Goal: Task Accomplishment & Management: Manage account settings

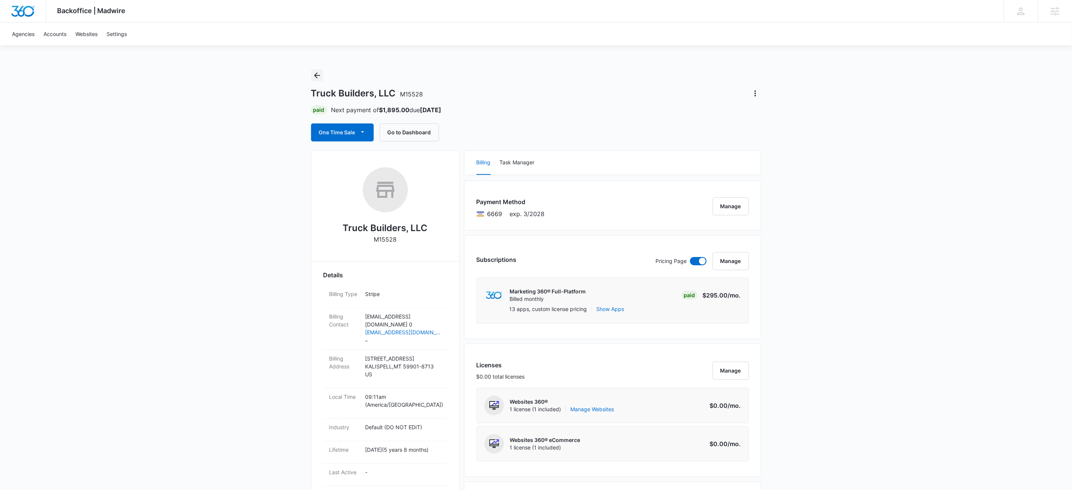
click at [315, 72] on icon "Back" at bounding box center [317, 75] width 9 height 9
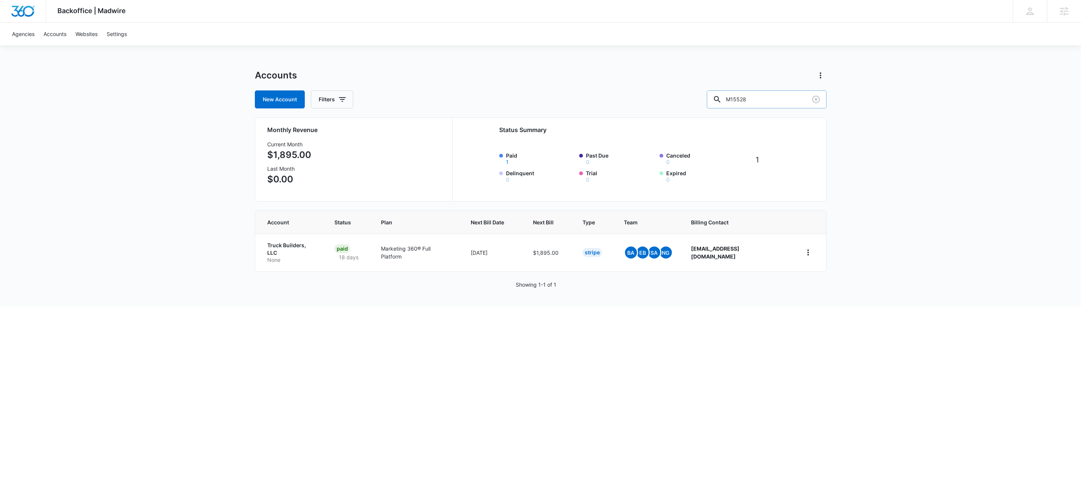
click at [784, 96] on input "M15528" at bounding box center [767, 99] width 120 height 18
type input "m335083"
click at [275, 256] on p "Spa" at bounding box center [287, 260] width 41 height 8
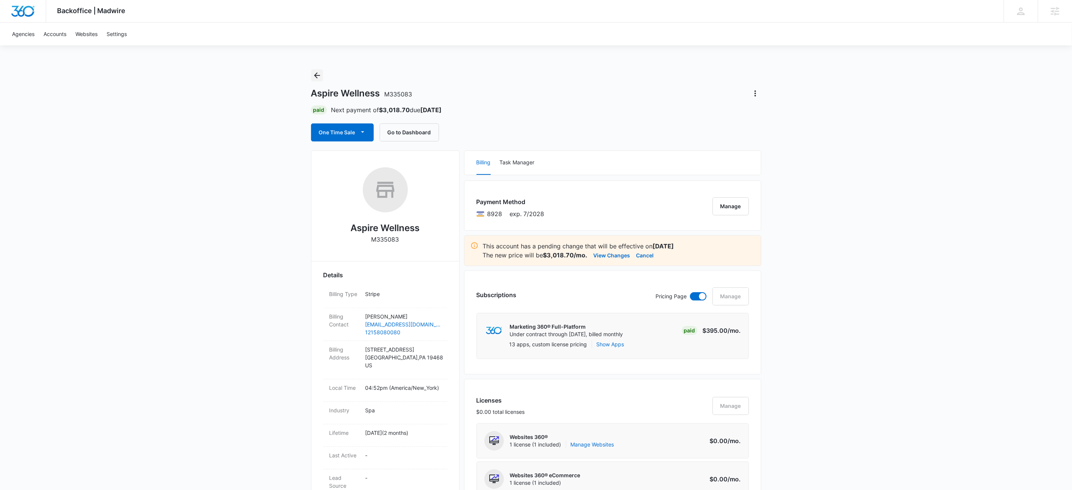
click at [316, 75] on icon "Back" at bounding box center [317, 75] width 9 height 9
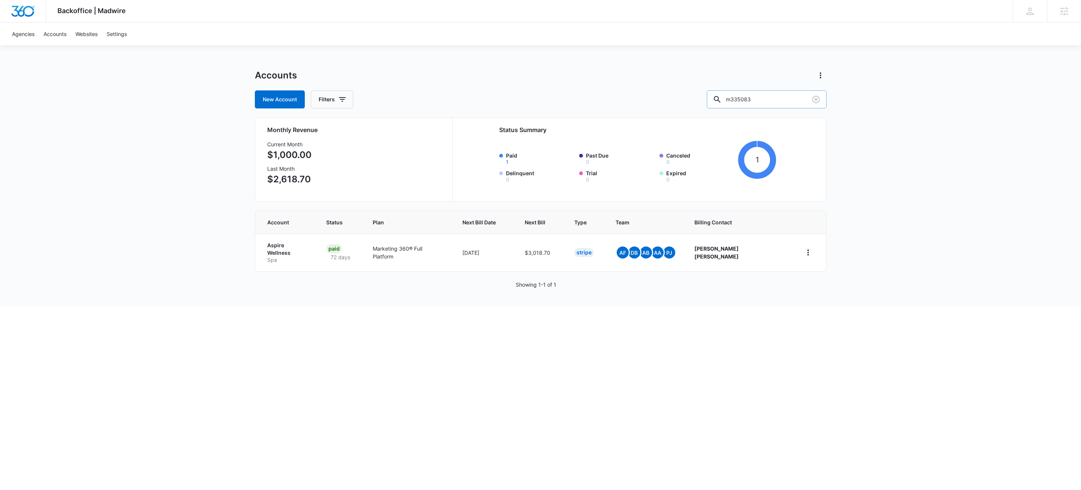
click at [785, 103] on input "m335083" at bounding box center [767, 99] width 120 height 18
paste input "M38969"
type input "M38969"
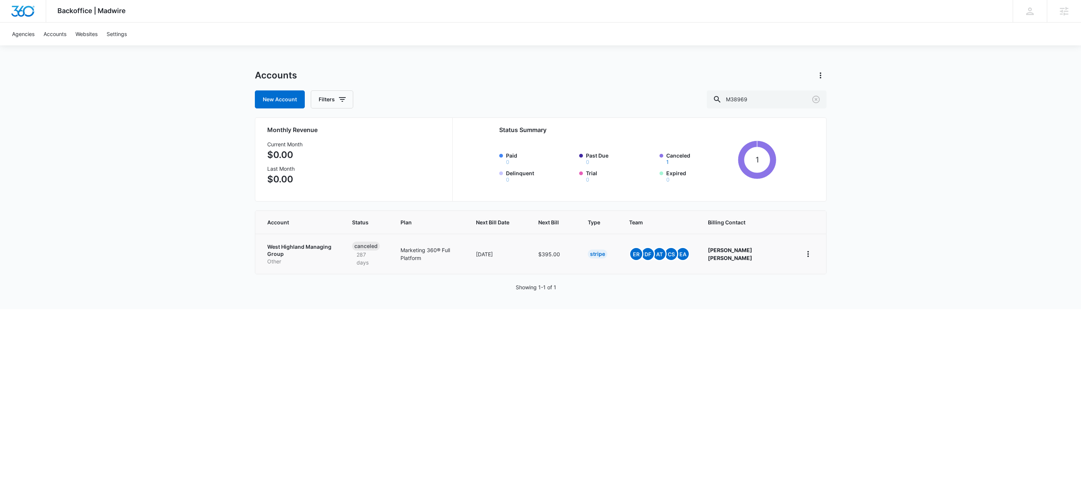
click at [306, 242] on td "West Highland Managing Group Other" at bounding box center [299, 254] width 88 height 40
click at [334, 245] on p "West Highland Managing Group" at bounding box center [300, 250] width 67 height 15
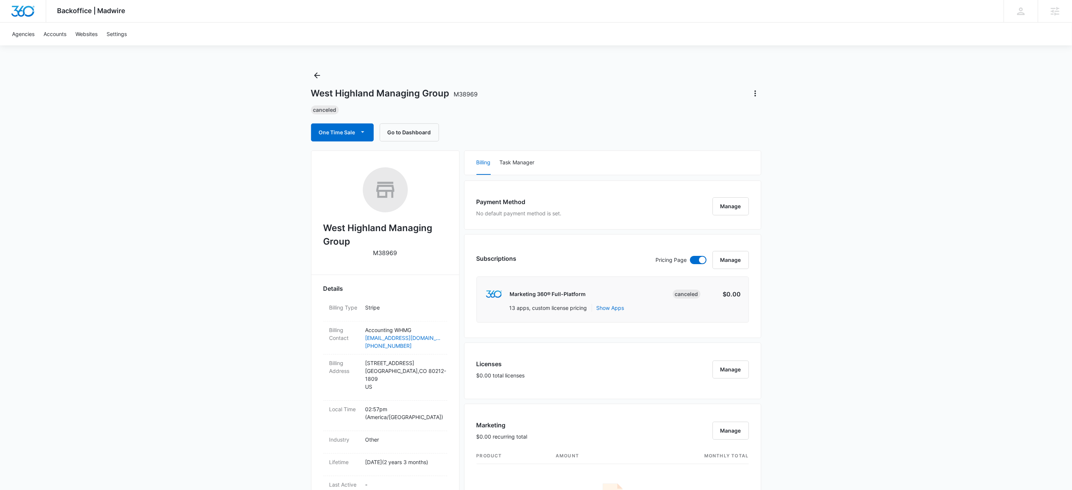
click at [611, 86] on div "West Highland Managing Group M38969 Canceled One Time Sale Go to Dashboard" at bounding box center [536, 105] width 450 height 72
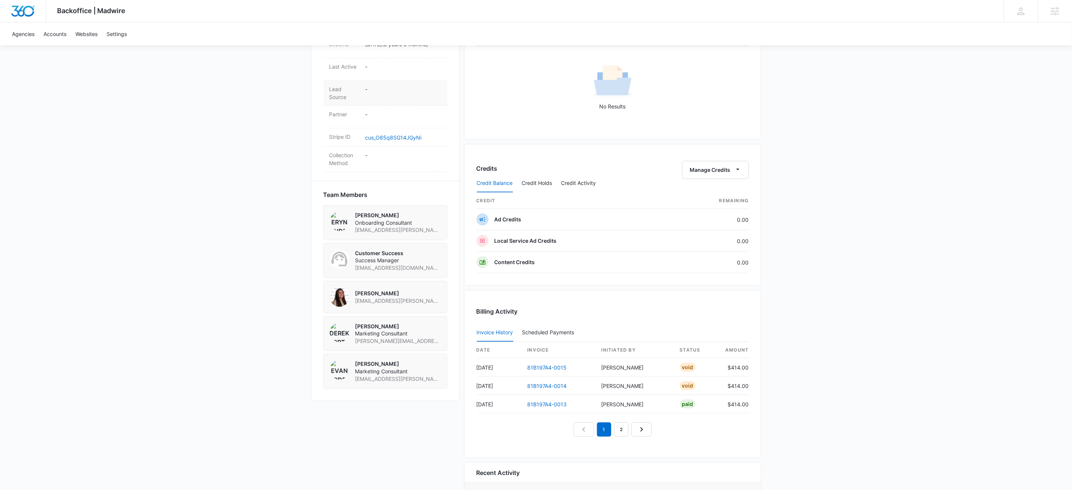
scroll to position [367, 0]
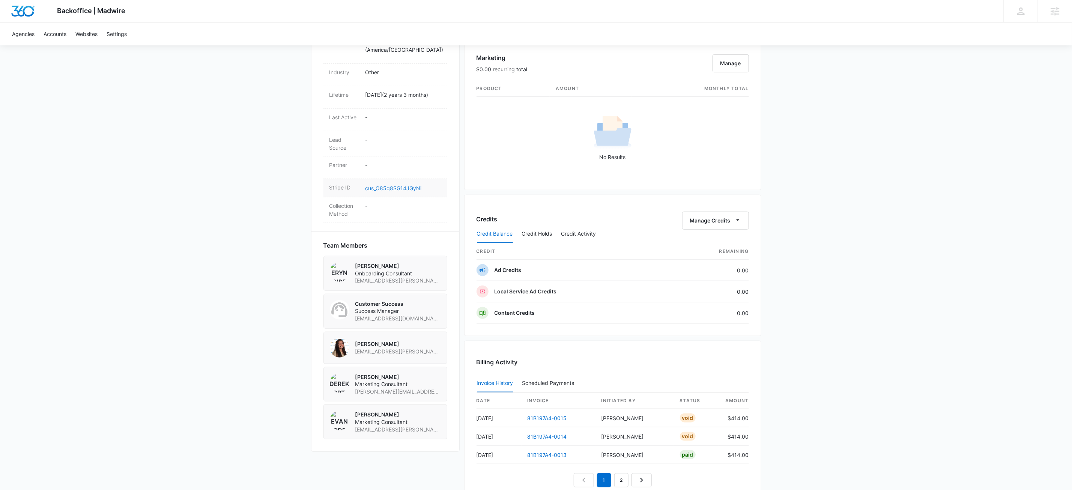
click at [387, 185] on link "cus_O85q8SG14JGyNi" at bounding box center [394, 188] width 56 height 6
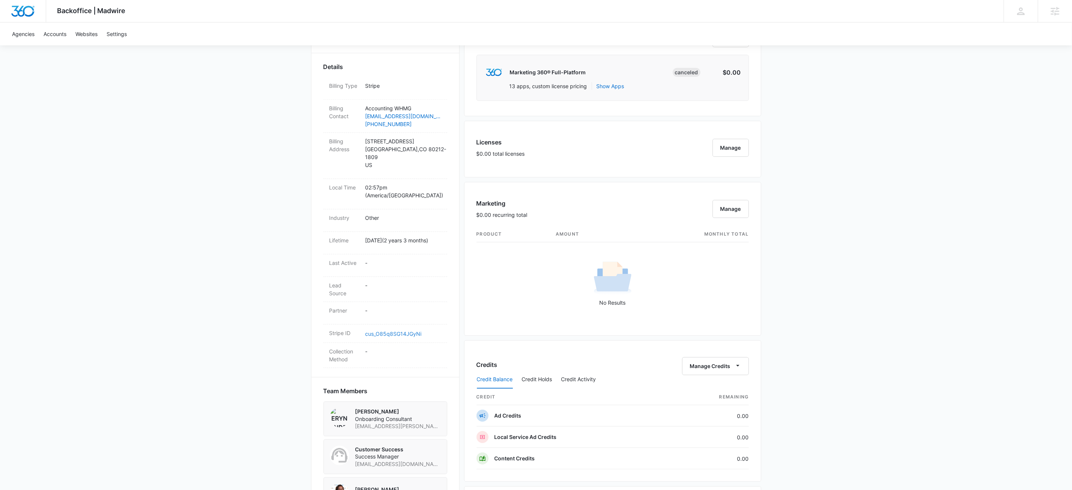
scroll to position [0, 0]
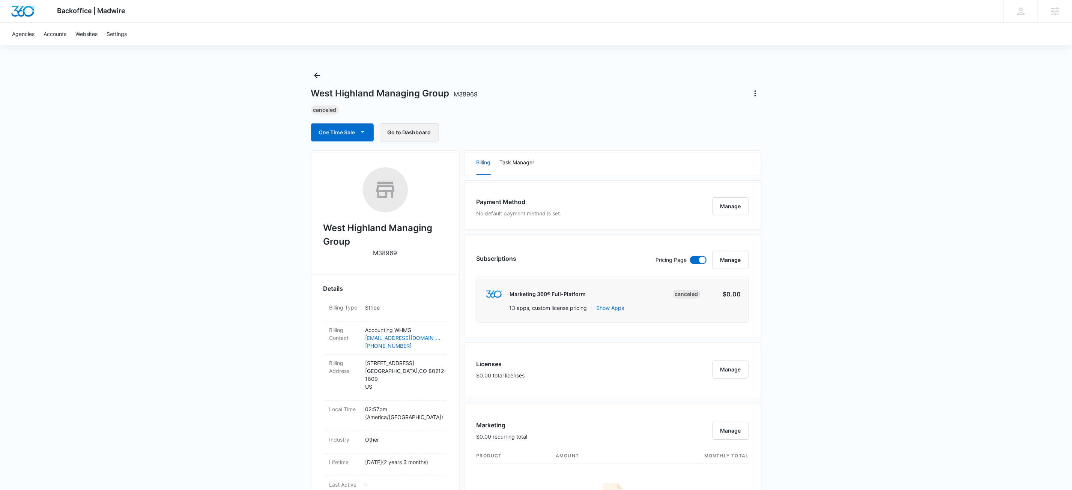
click at [429, 127] on button "Go to Dashboard" at bounding box center [409, 132] width 59 height 18
click at [755, 93] on icon "Actions" at bounding box center [756, 93] width 2 height 6
click at [774, 113] on div "Update Status" at bounding box center [777, 114] width 37 height 5
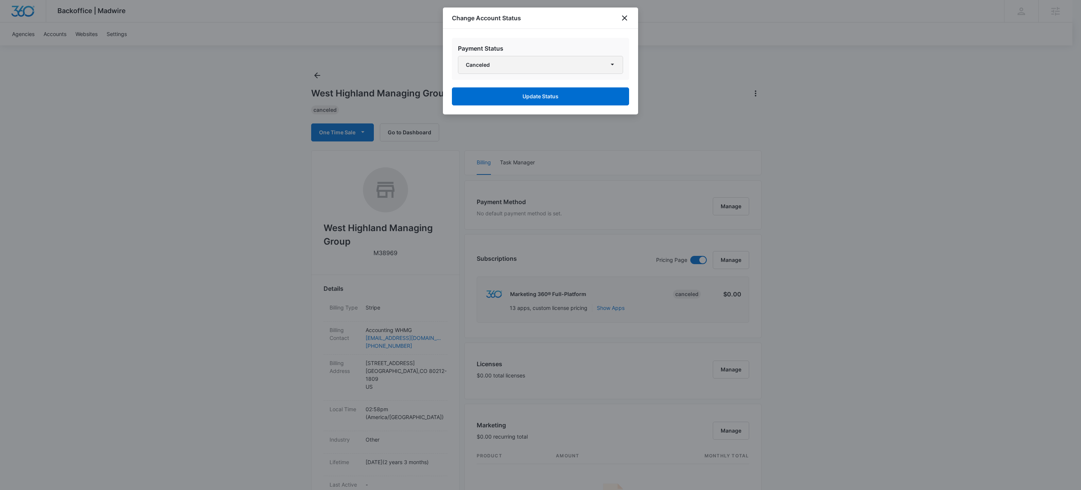
click at [552, 66] on button "Canceled" at bounding box center [540, 65] width 165 height 18
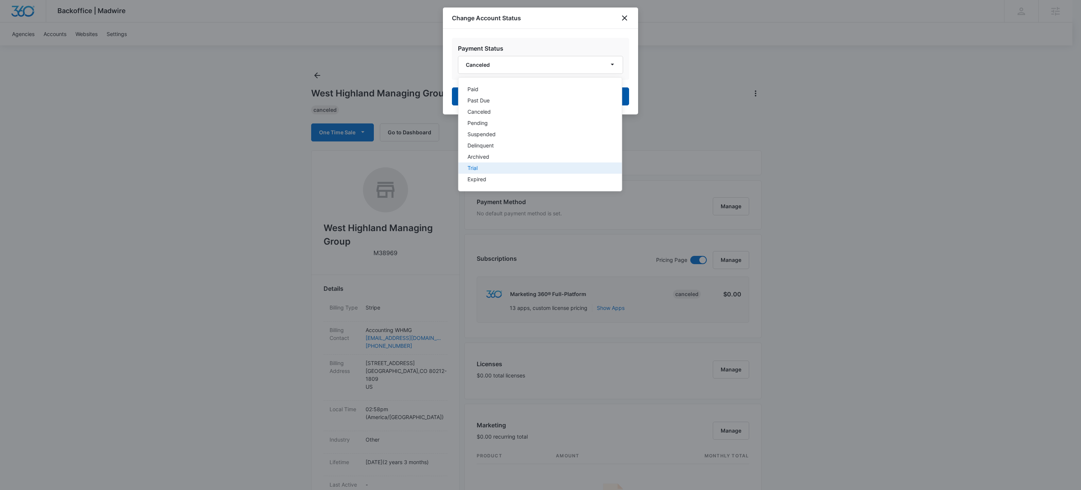
drag, startPoint x: 481, startPoint y: 167, endPoint x: 527, endPoint y: 98, distance: 83.9
click at [481, 167] on div "Trial" at bounding box center [536, 168] width 136 height 5
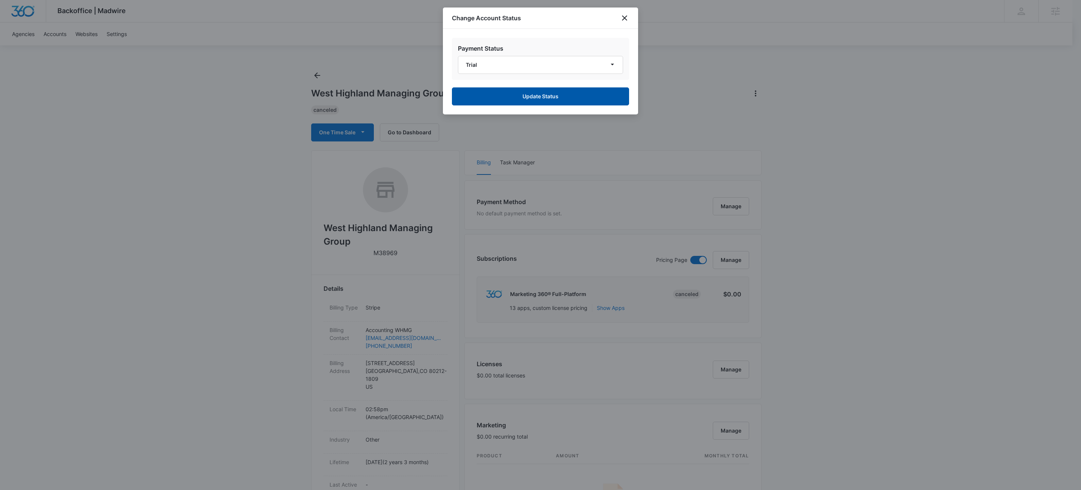
click at [542, 97] on button "Update Status" at bounding box center [540, 96] width 177 height 18
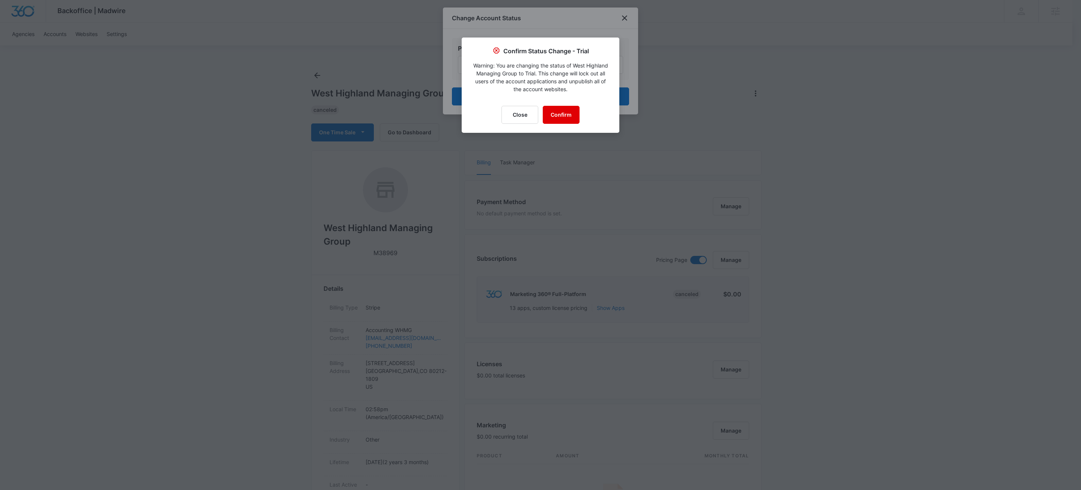
click at [568, 111] on button "Confirm" at bounding box center [561, 115] width 37 height 18
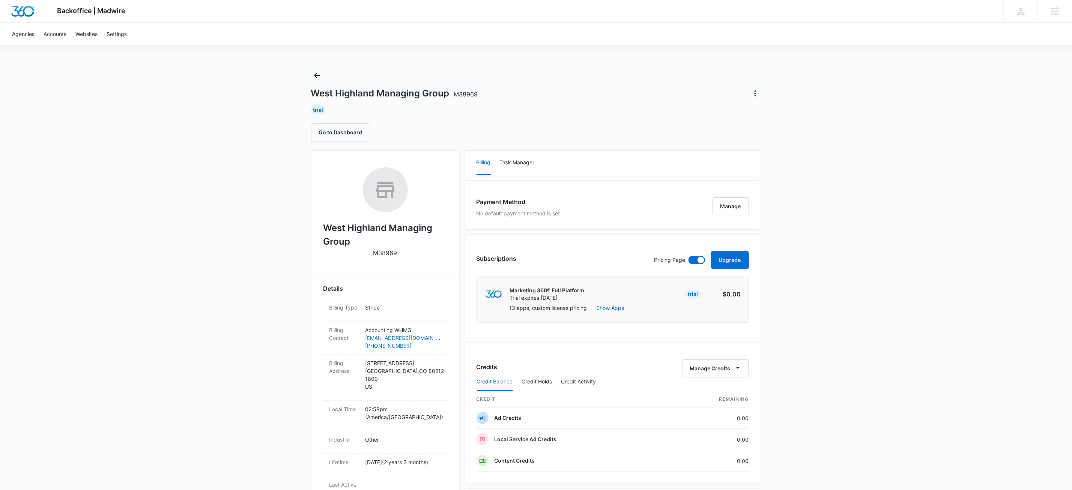
click at [386, 253] on p "M38969" at bounding box center [385, 252] width 24 height 9
copy p "M38969"
click at [310, 74] on div "Backoffice | Madwire Apps Settings KW Kait Weagraff kaitlyn.weagraff@madwire.co…" at bounding box center [536, 414] width 1072 height 828
click at [318, 75] on icon "Back" at bounding box center [317, 75] width 6 height 6
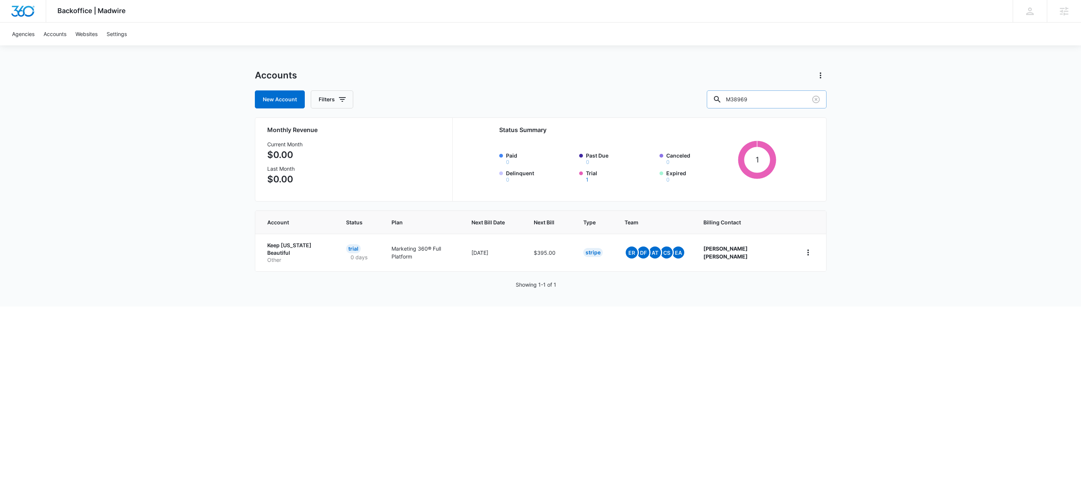
click at [787, 99] on input "M38969" at bounding box center [767, 99] width 120 height 18
paste input "28247"
type input "M328247"
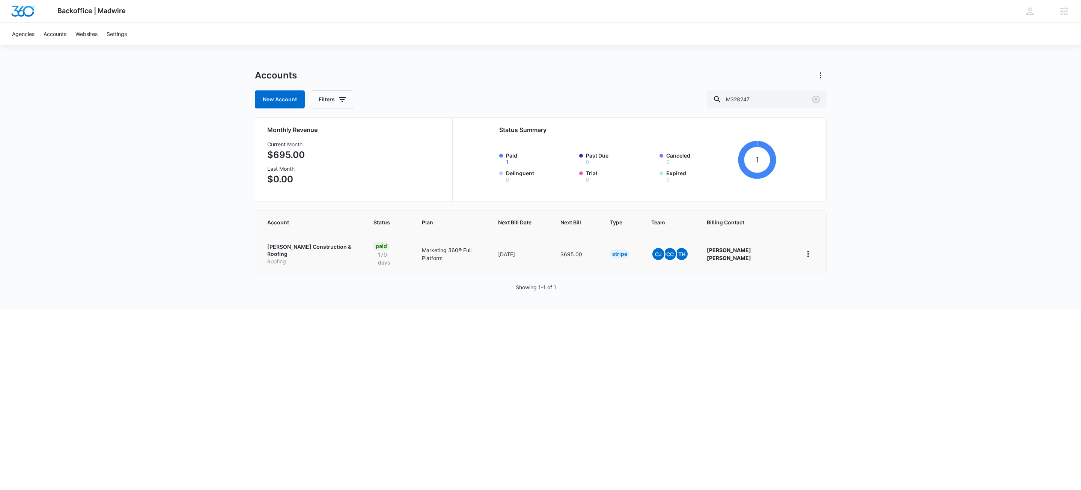
click at [330, 258] on p "Roofing" at bounding box center [311, 262] width 88 height 8
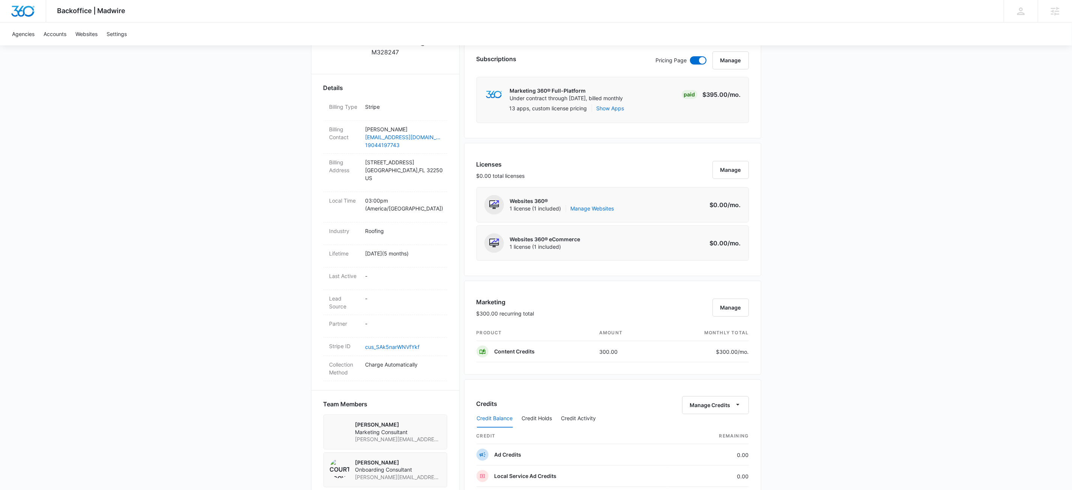
scroll to position [235, 0]
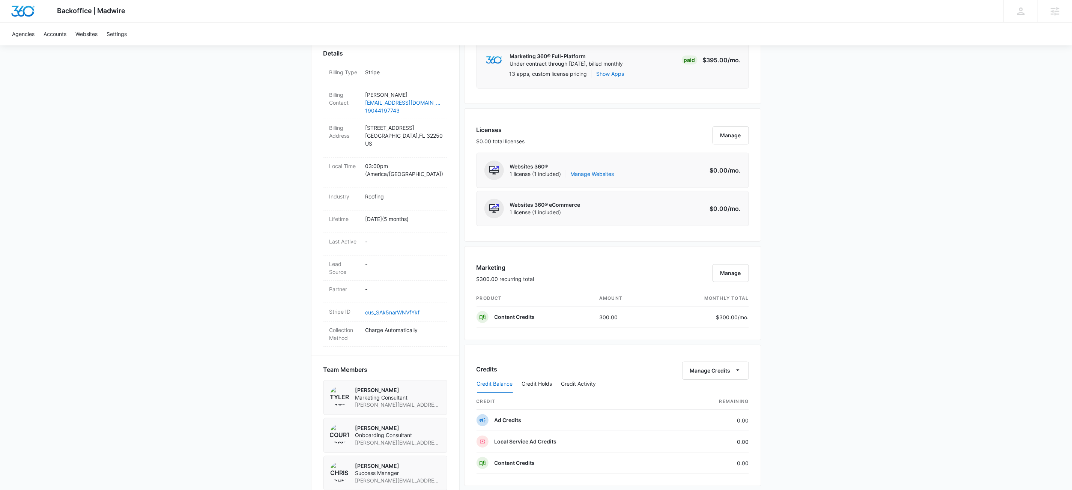
click at [733, 364] on div "Manage Credits" at bounding box center [715, 371] width 67 height 18
click at [732, 375] on button "Manage Credits" at bounding box center [715, 371] width 67 height 18
click at [719, 402] on button "Deposit Credits" at bounding box center [730, 398] width 97 height 11
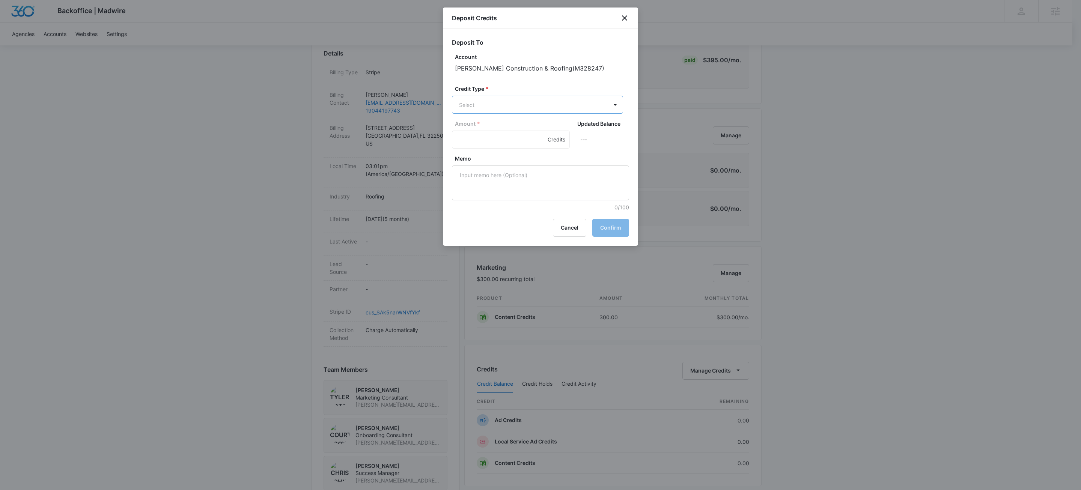
click at [475, 99] on body "Backoffice | Madwire Apps Settings KW Kait Weagraff kaitlyn.weagraff@madwire.co…" at bounding box center [540, 260] width 1081 height 990
click at [489, 167] on p "Content Credits (0.00 Credits)" at bounding box center [516, 170] width 75 height 8
click at [465, 138] on input "Amount *" at bounding box center [511, 140] width 118 height 18
type input "425"
type textarea "approved chad salz"
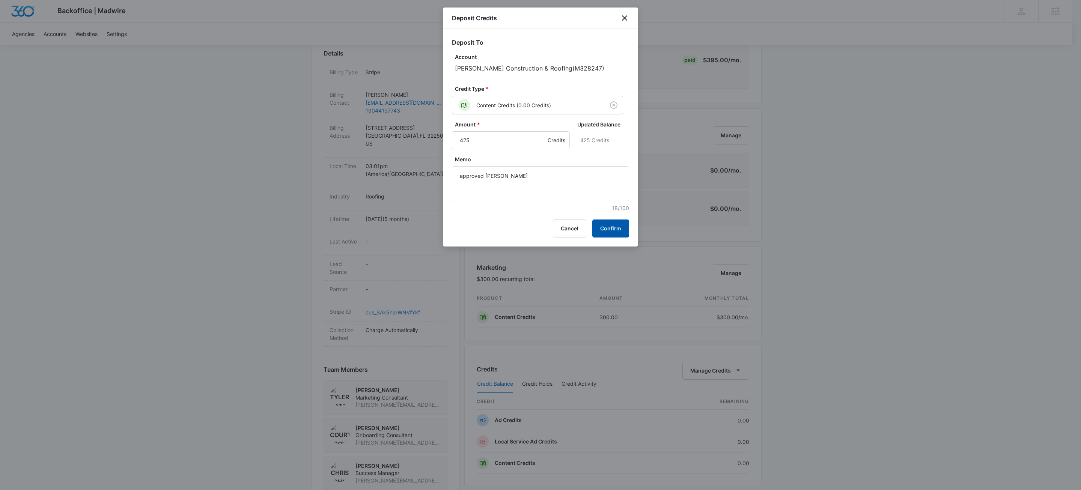
click at [611, 229] on button "Confirm" at bounding box center [610, 229] width 37 height 18
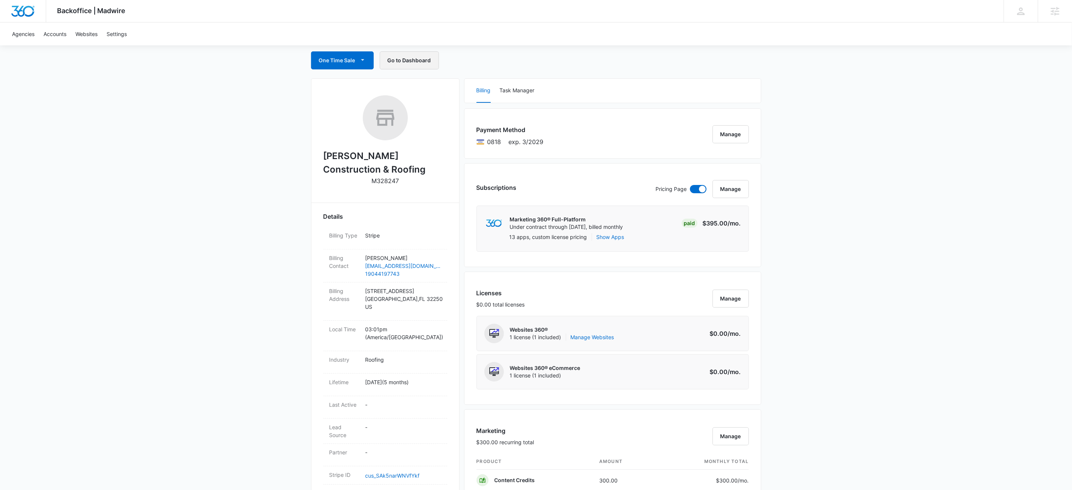
scroll to position [0, 0]
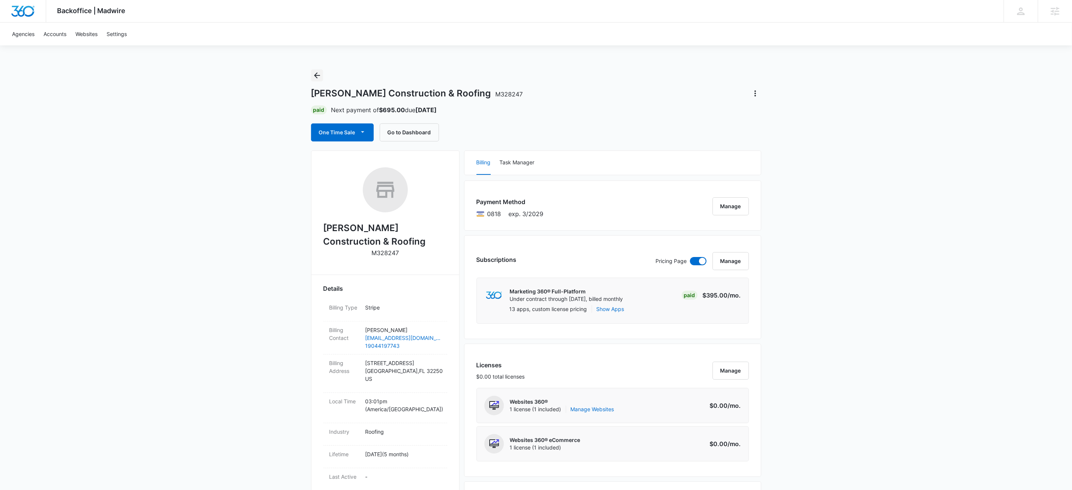
click at [318, 75] on icon "Back" at bounding box center [317, 75] width 6 height 6
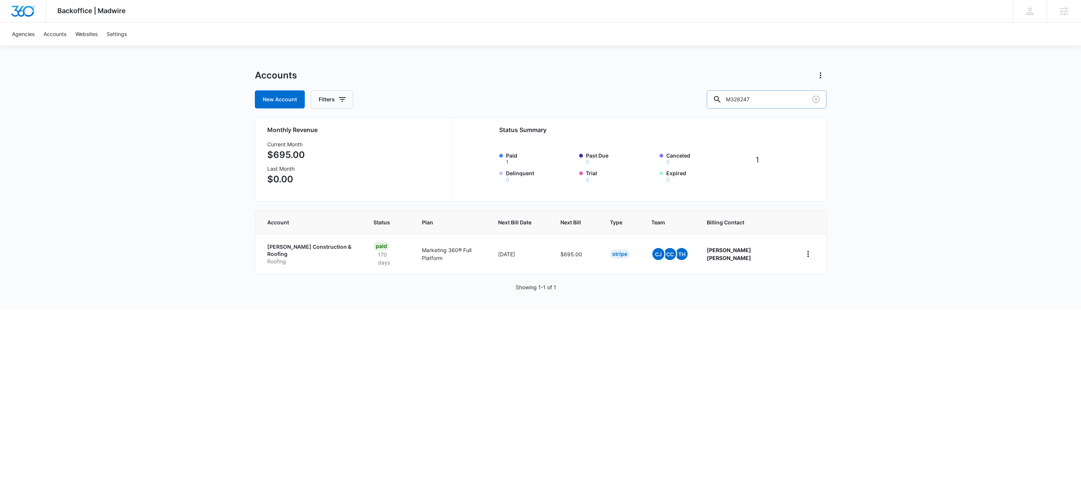
click at [778, 93] on input "M328247" at bounding box center [767, 99] width 120 height 18
paste input "5579"
type input "M35579"
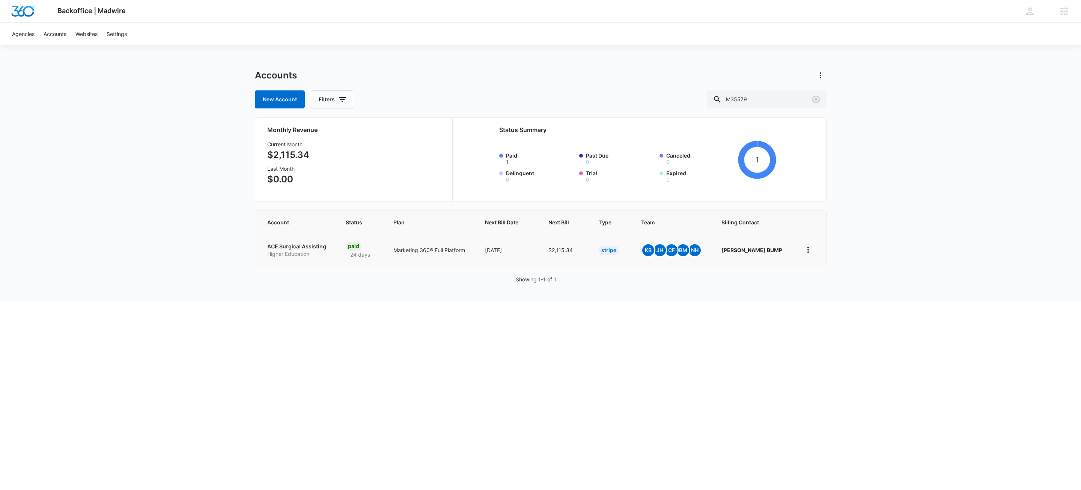
click at [309, 249] on p "ACE Surgical Assisting" at bounding box center [297, 247] width 60 height 8
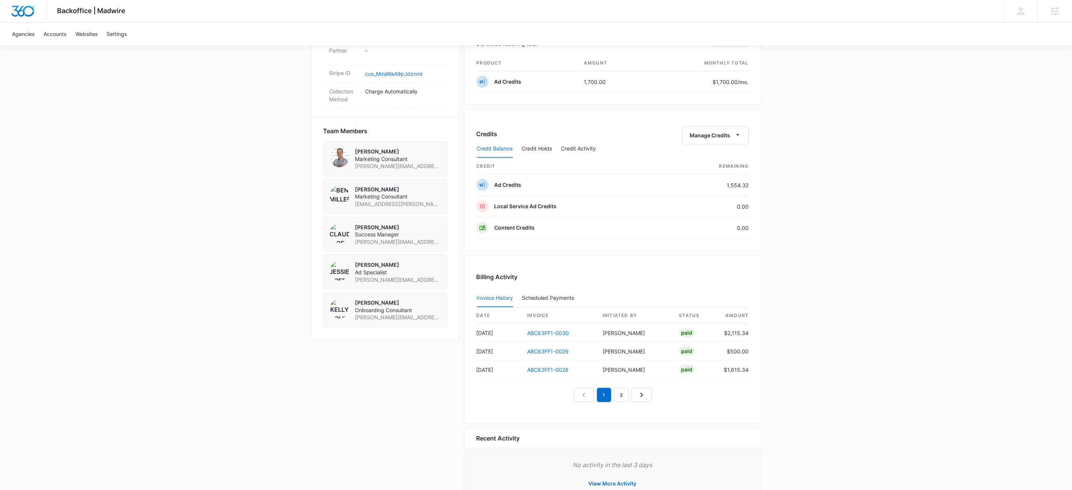
scroll to position [505, 0]
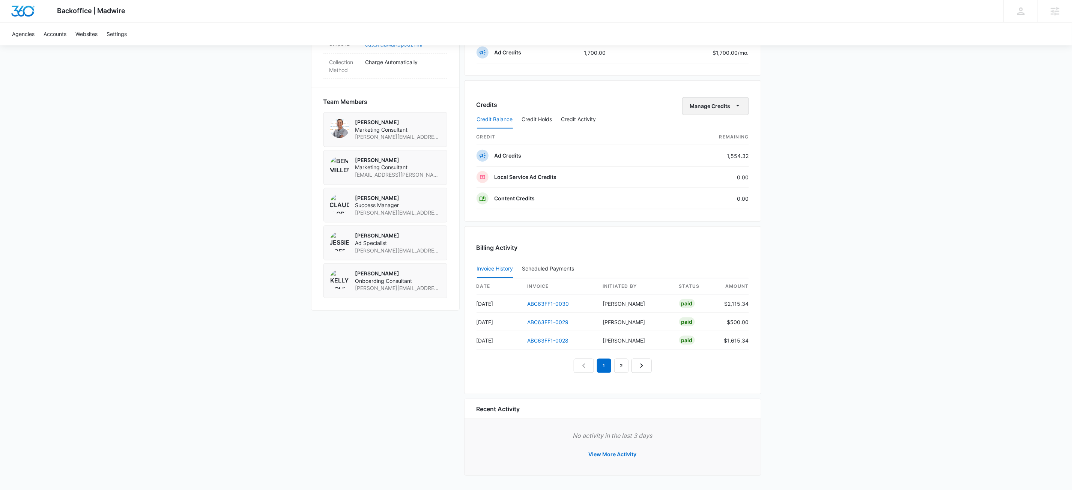
click at [743, 103] on button "Manage Credits" at bounding box center [715, 106] width 67 height 18
click at [729, 142] on div "Withdraw Credits" at bounding box center [726, 144] width 70 height 5
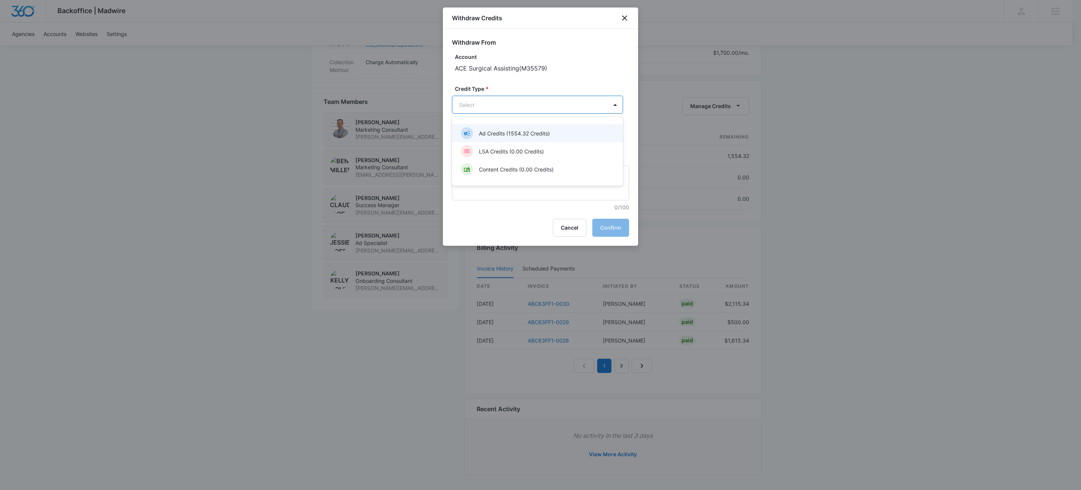
click at [501, 132] on p "Ad Credits (1554.32 Credits)" at bounding box center [514, 133] width 71 height 8
drag, startPoint x: 486, startPoint y: 138, endPoint x: 494, endPoint y: 143, distance: 9.6
click at [486, 138] on input "Amount *" at bounding box center [511, 140] width 118 height 18
type input "200"
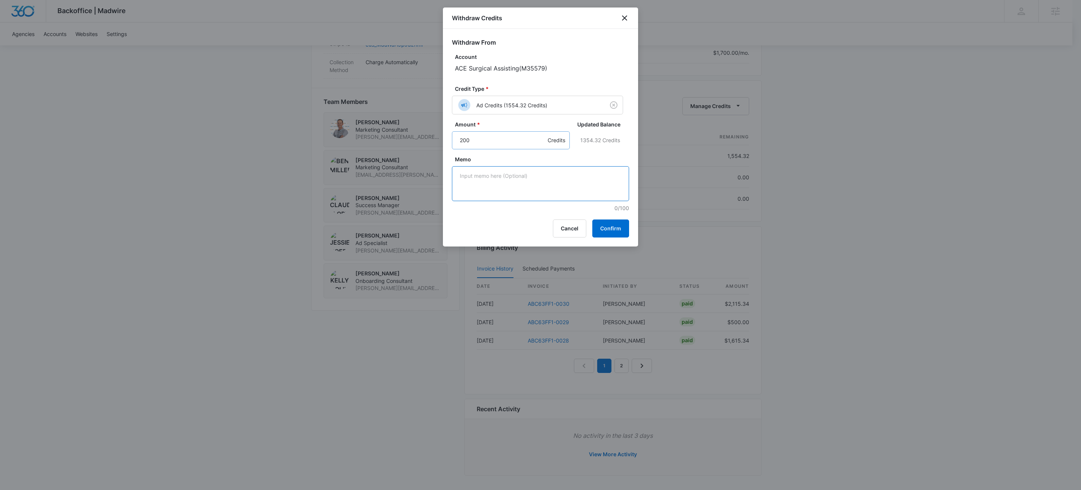
paste textarea "Moving to creative bank."
type textarea "Moving to creative bank."
click at [615, 231] on button "Confirm" at bounding box center [610, 229] width 37 height 18
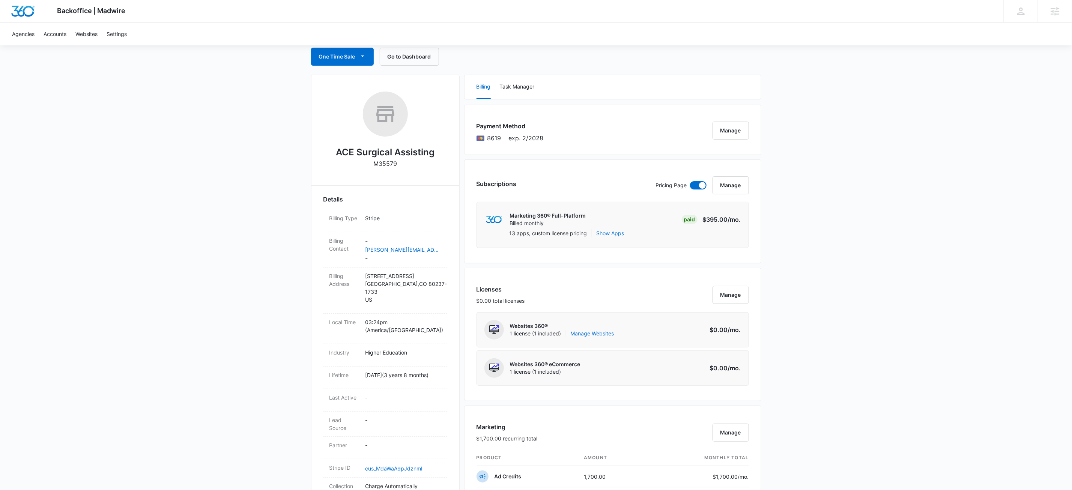
scroll to position [0, 0]
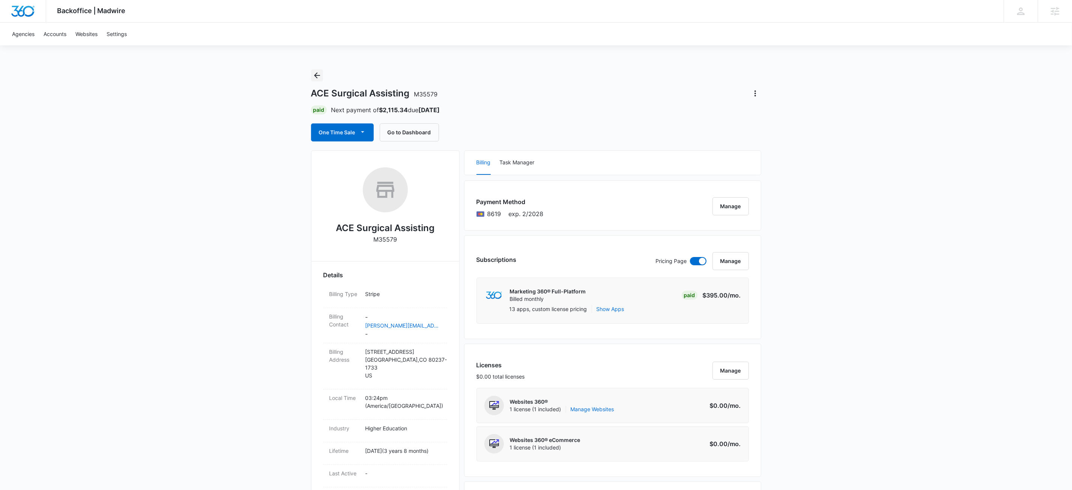
click at [322, 71] on button "Back" at bounding box center [317, 75] width 12 height 12
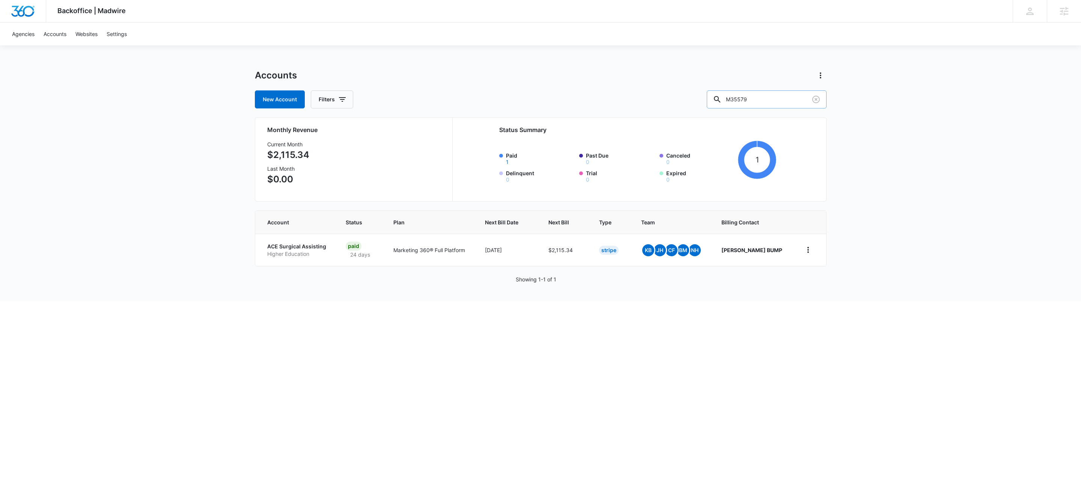
click at [763, 93] on input "M35579" at bounding box center [767, 99] width 120 height 18
type input "m63270"
click at [277, 247] on p "SHARO, LLC" at bounding box center [291, 247] width 48 height 8
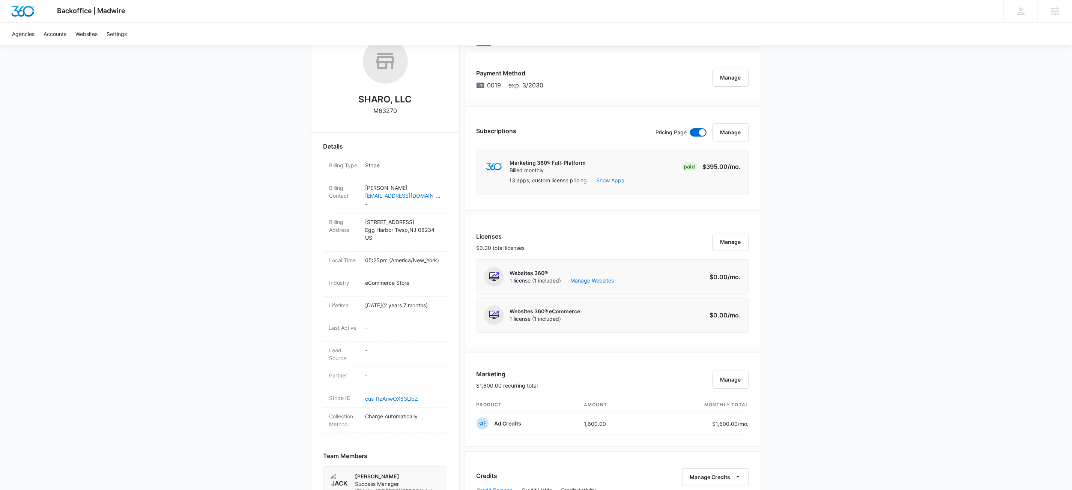
scroll to position [297, 0]
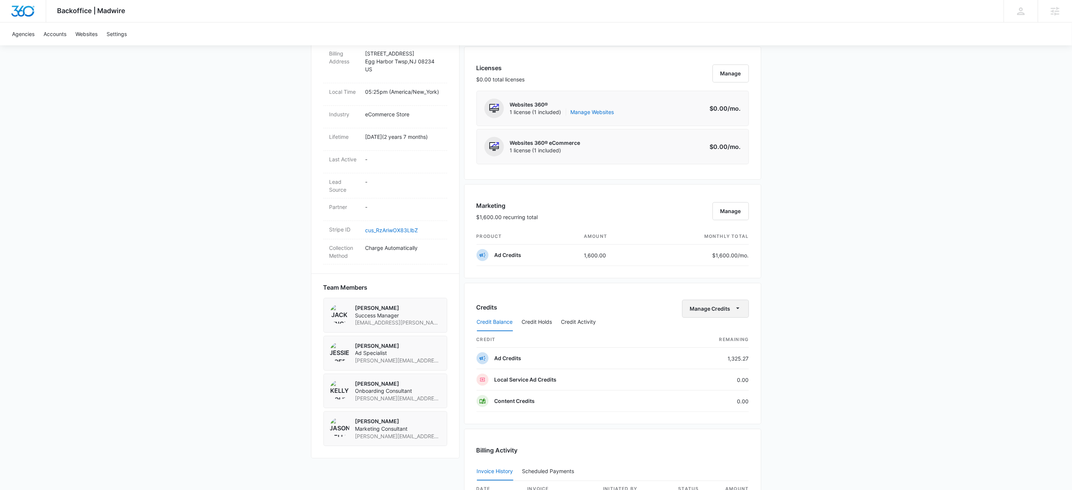
click at [734, 310] on icon "button" at bounding box center [738, 308] width 8 height 8
click at [714, 347] on div "Withdraw Credits" at bounding box center [726, 347] width 70 height 5
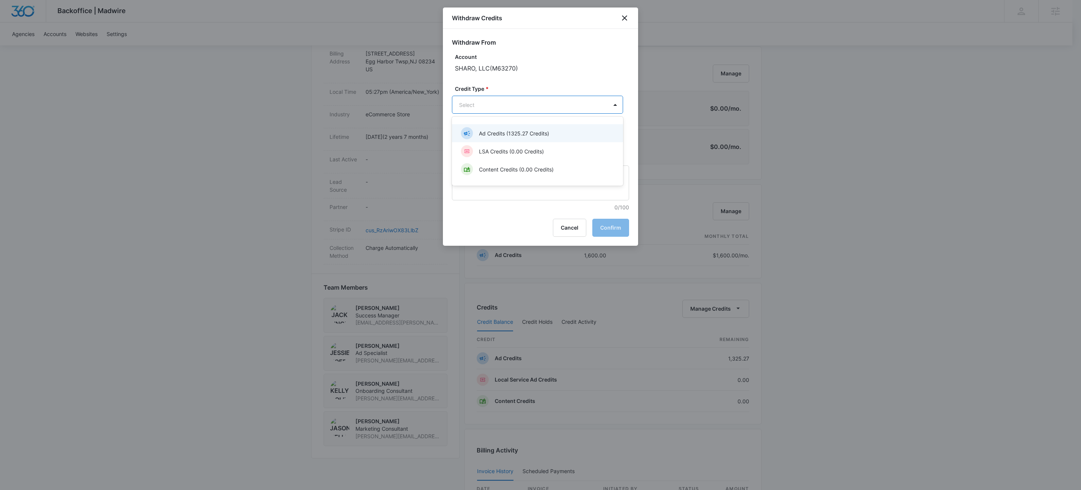
click at [515, 102] on body "Backoffice | Madwire Apps Settings KW Kait Weagraff kaitlyn.weagraff@madwire.co…" at bounding box center [540, 211] width 1081 height 1016
drag, startPoint x: 482, startPoint y: 131, endPoint x: 476, endPoint y: 140, distance: 10.8
click at [482, 131] on p "Ad Credits (1325.27 Credits)" at bounding box center [514, 133] width 70 height 8
click at [474, 138] on input "Amount *" at bounding box center [511, 140] width 118 height 18
type input "100"
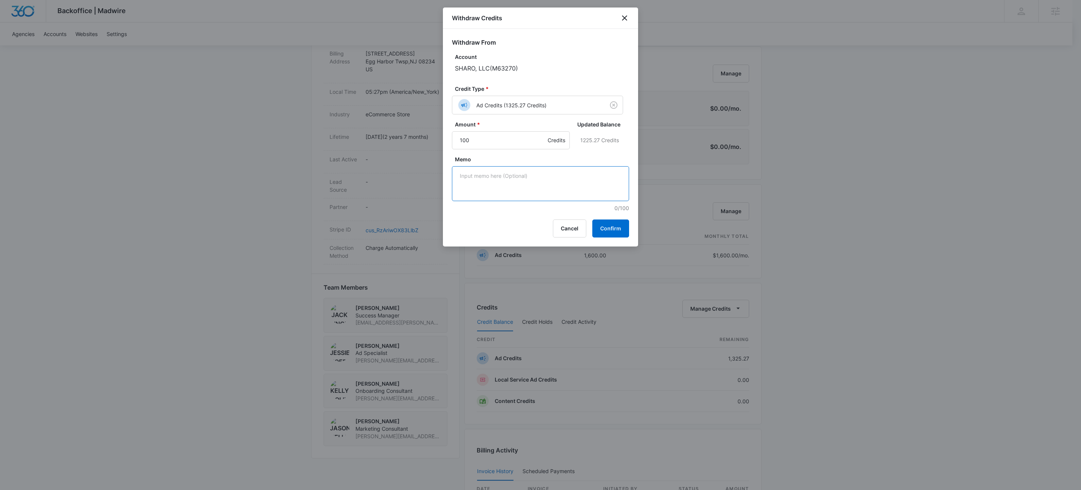
click at [504, 179] on textarea "Memo" at bounding box center [540, 183] width 177 height 35
paste textarea "Moving to creative bank."
type textarea "Moving to creative bank."
click at [609, 231] on button "Confirm" at bounding box center [610, 229] width 37 height 18
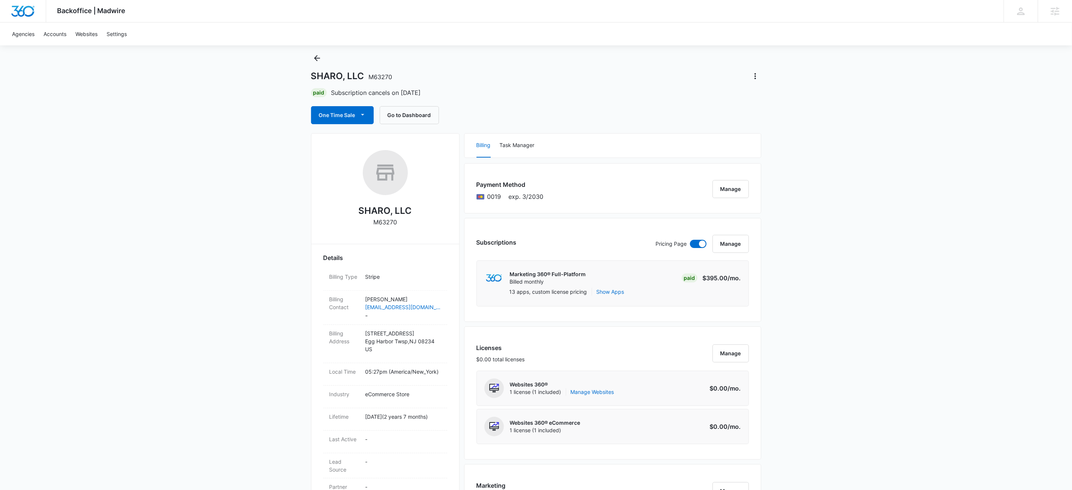
scroll to position [0, 0]
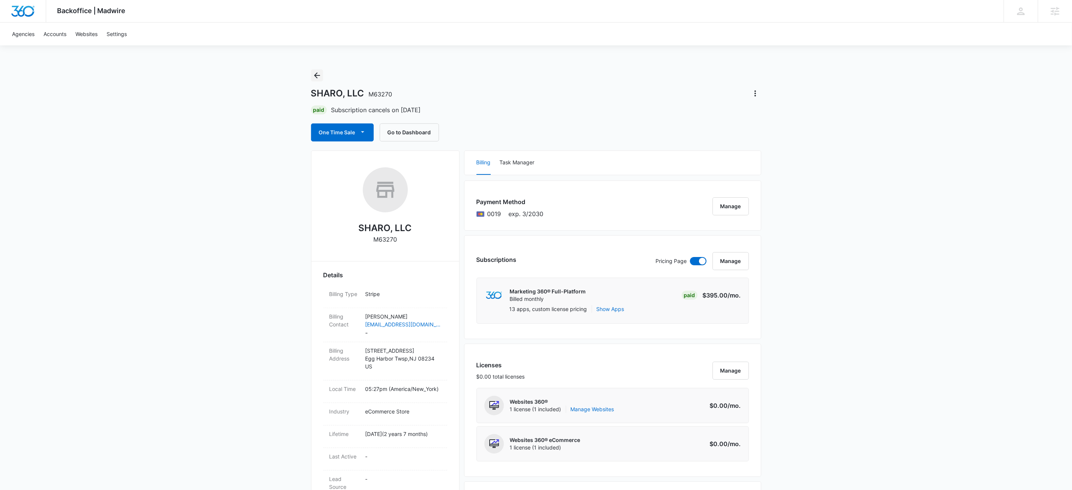
click at [318, 76] on icon "Back" at bounding box center [317, 75] width 9 height 9
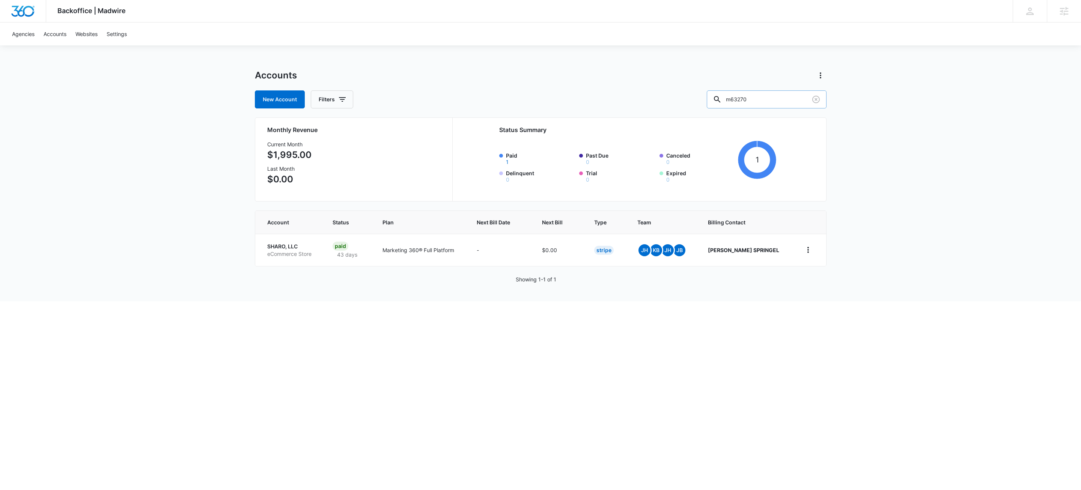
click at [787, 98] on input "m63270" at bounding box center [767, 99] width 120 height 18
type input "m9259"
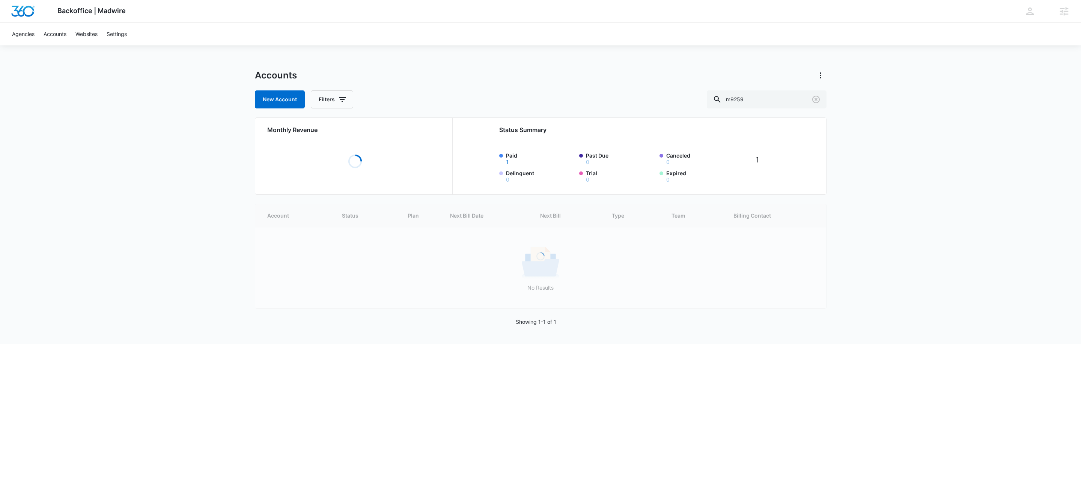
click at [925, 158] on div "Backoffice | Madwire Apps Settings KW Kait Weagraff kaitlyn.weagraff@madwire.co…" at bounding box center [540, 172] width 1081 height 344
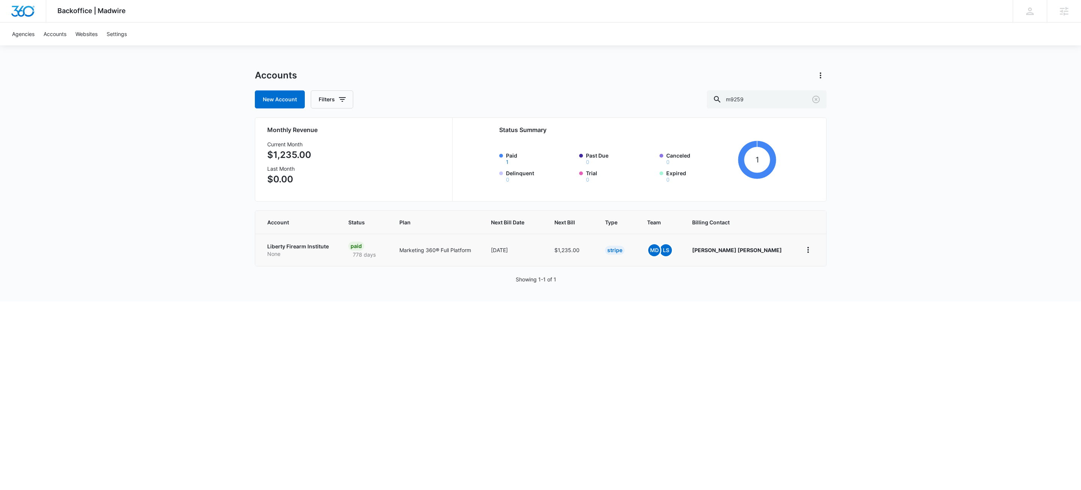
click at [305, 252] on p "None" at bounding box center [298, 254] width 63 height 8
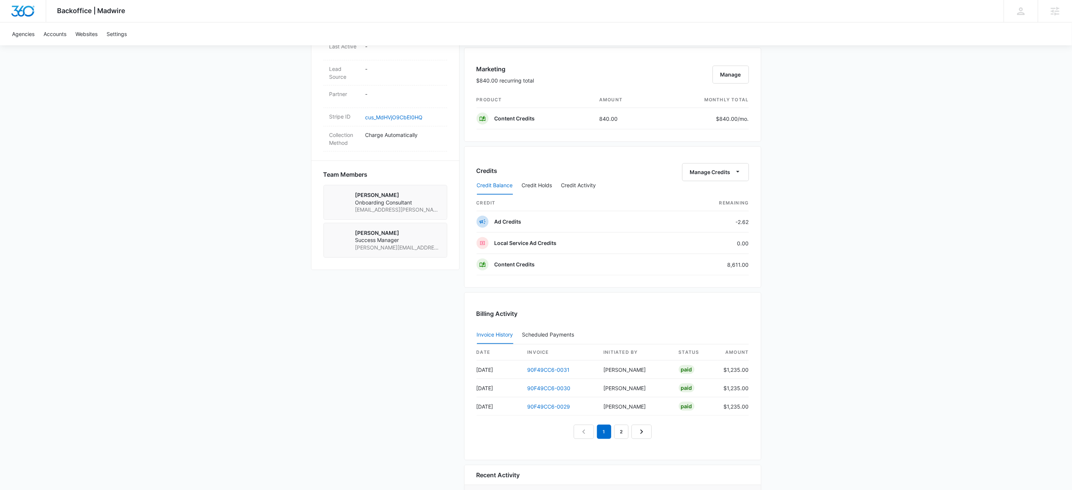
scroll to position [432, 0]
click at [739, 177] on icon "button" at bounding box center [738, 173] width 8 height 8
click at [715, 211] on div "Withdraw Credits" at bounding box center [726, 212] width 70 height 5
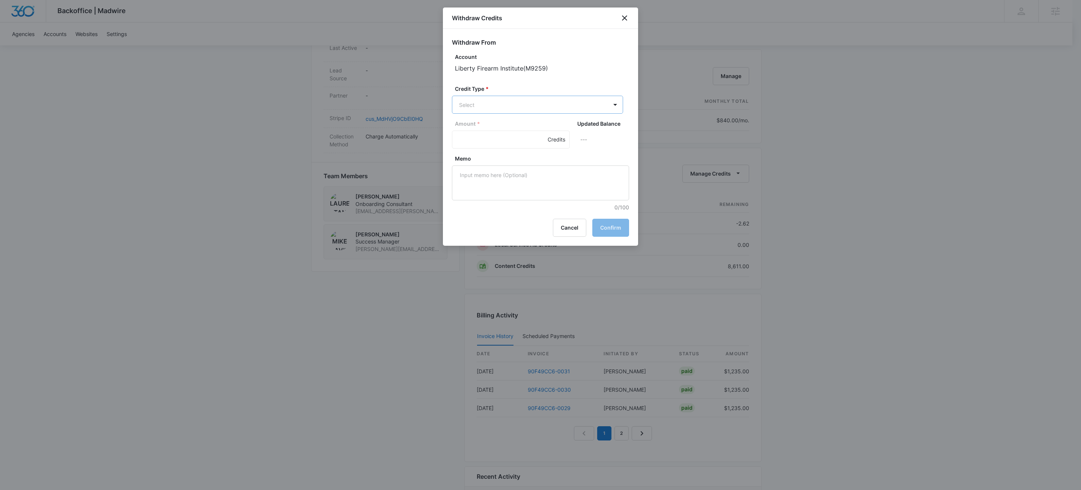
click at [513, 108] on body "Backoffice | Madwire Apps Settings KW Kait Weagraff kaitlyn.weagraff@madwire.co…" at bounding box center [540, 63] width 1081 height 990
click at [503, 171] on p "Content Credits (8611.00 Credits)" at bounding box center [520, 170] width 83 height 8
click at [479, 144] on input "Amount *" at bounding box center [511, 140] width 118 height 18
type input "200"
click at [503, 178] on textarea "Memo" at bounding box center [540, 183] width 177 height 35
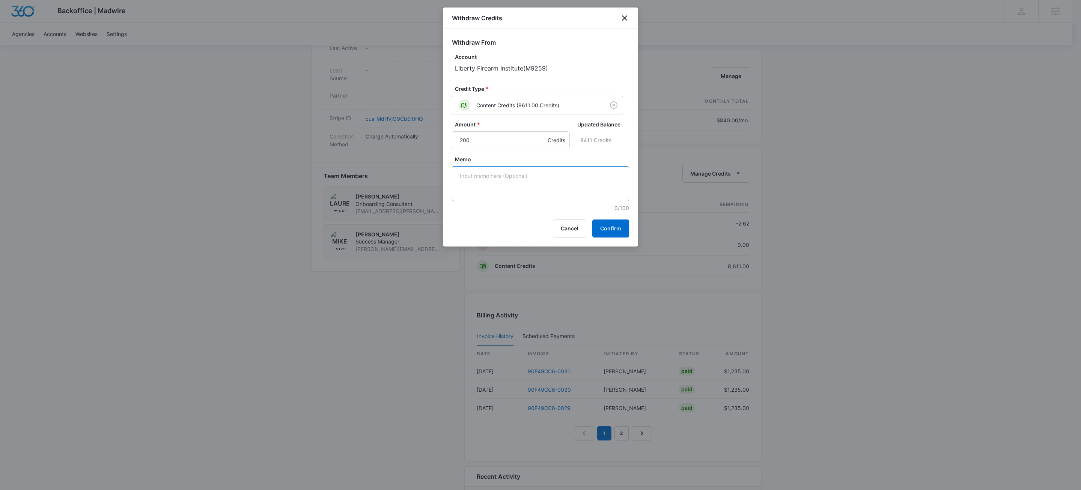
paste textarea "Moving to creative bank."
type textarea "Moving to creative bank."
click at [606, 227] on button "Confirm" at bounding box center [610, 229] width 37 height 18
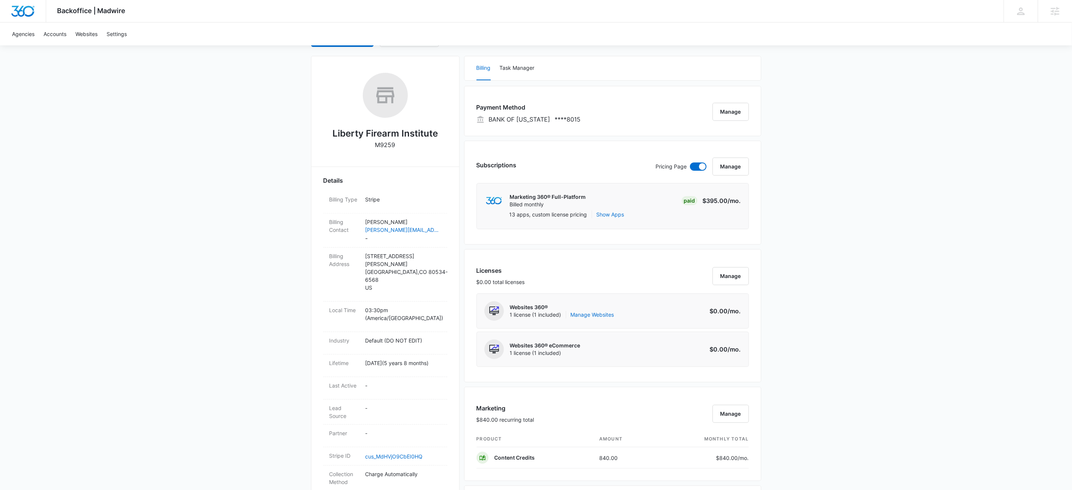
scroll to position [0, 0]
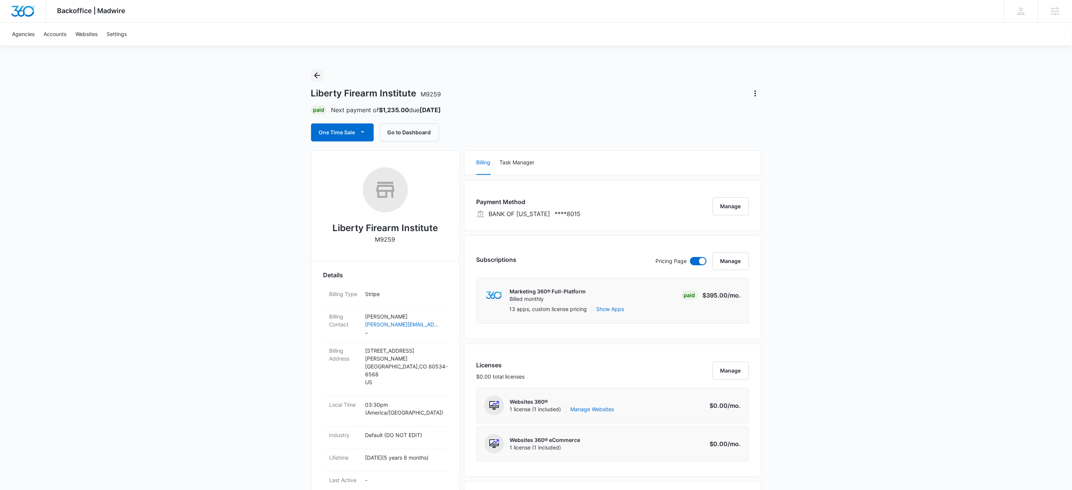
click at [314, 71] on icon "Back" at bounding box center [317, 75] width 9 height 9
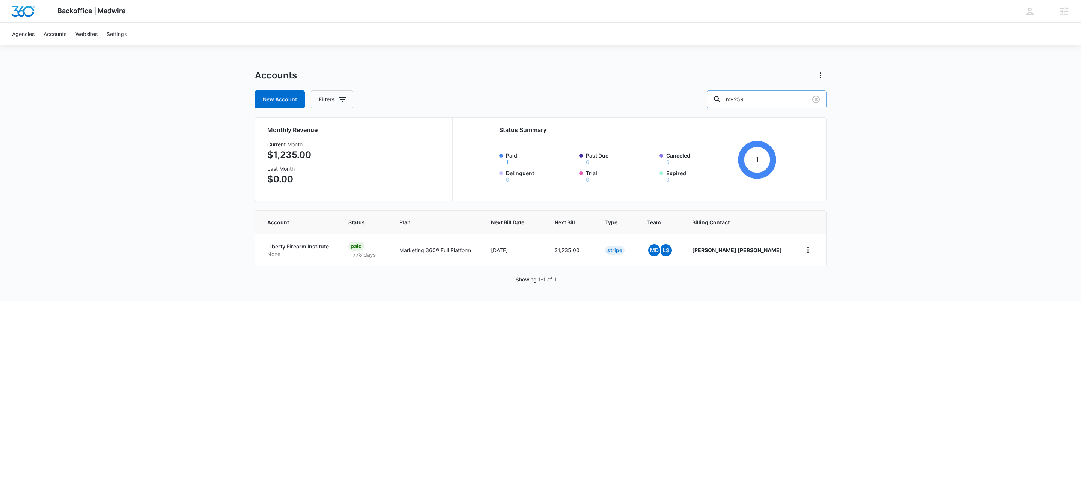
click at [776, 104] on input "m9259" at bounding box center [767, 99] width 120 height 18
type input "m322219"
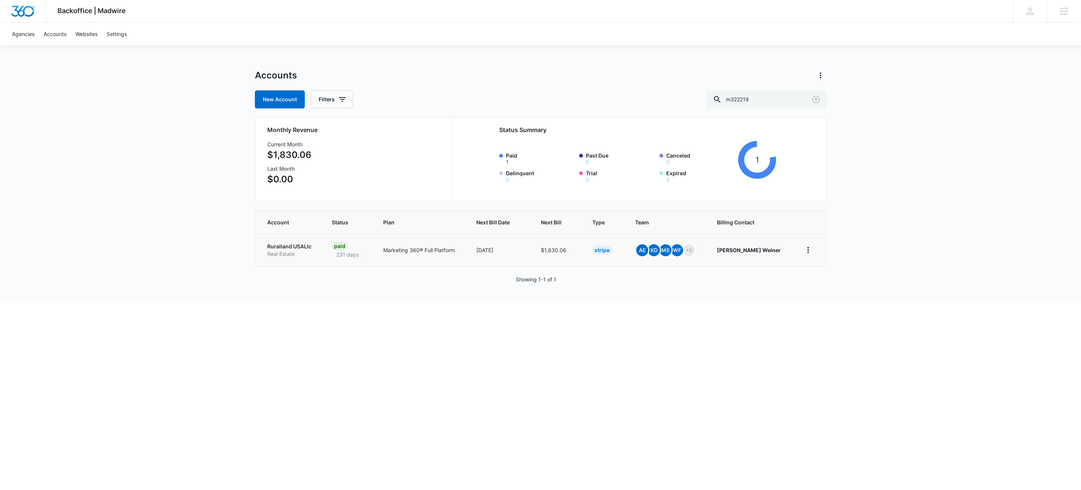
click at [278, 243] on p "Ruralland USALlc" at bounding box center [290, 247] width 47 height 8
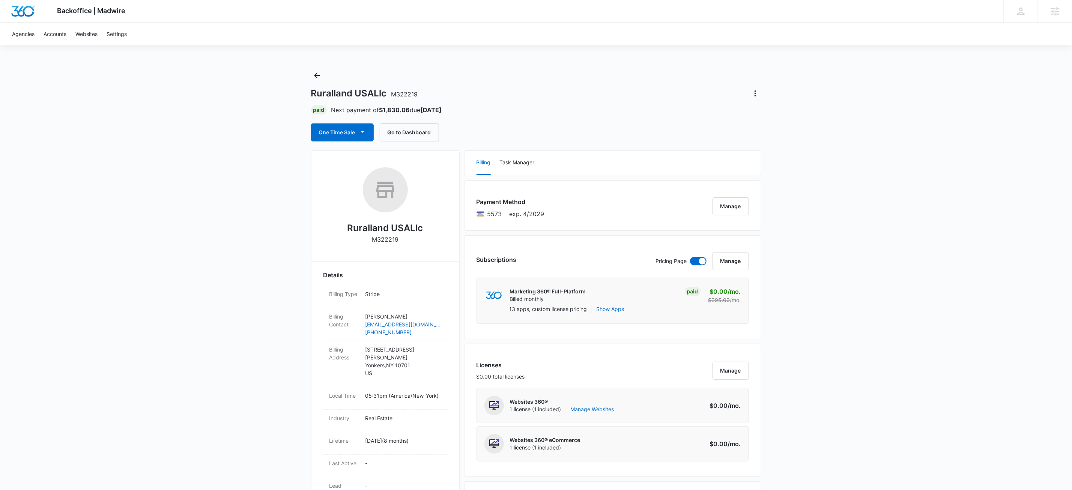
click at [841, 354] on div "Backoffice | Madwire Apps Settings KW Kait Weagraff kaitlyn.weagraff@madwire.co…" at bounding box center [536, 495] width 1072 height 990
click at [867, 345] on div "Backoffice | Madwire Apps Settings KW Kait Weagraff kaitlyn.weagraff@madwire.co…" at bounding box center [536, 495] width 1072 height 990
click at [317, 259] on div "Ruralland USALlc M322219 Details Billing Type Stripe Billing Contact Alan Weine…" at bounding box center [385, 494] width 149 height 688
click at [911, 358] on div "Backoffice | Madwire Apps Settings KW Kait Weagraff kaitlyn.weagraff@madwire.co…" at bounding box center [536, 495] width 1072 height 990
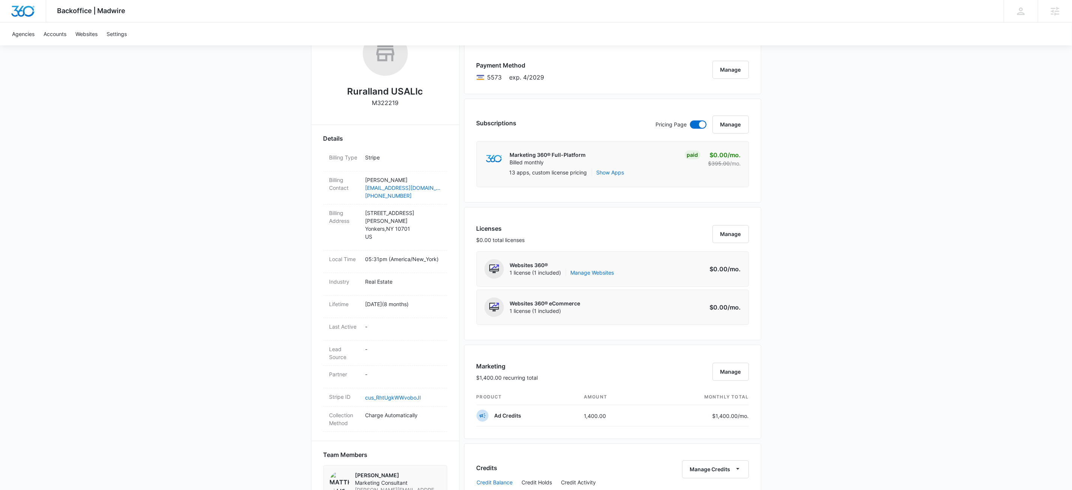
scroll to position [340, 0]
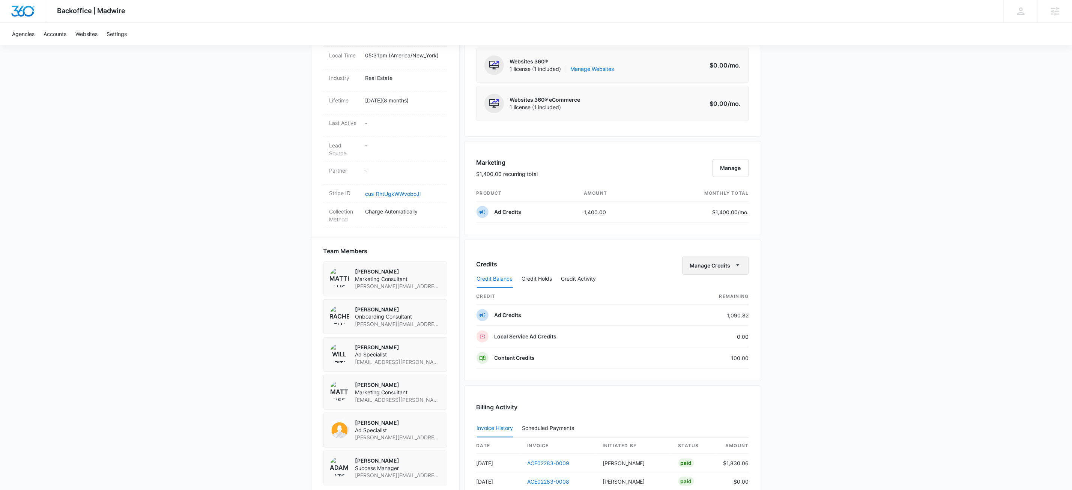
click at [742, 264] on button "Manage Credits" at bounding box center [715, 266] width 67 height 18
click at [725, 302] on div "Withdraw Credits" at bounding box center [726, 304] width 70 height 5
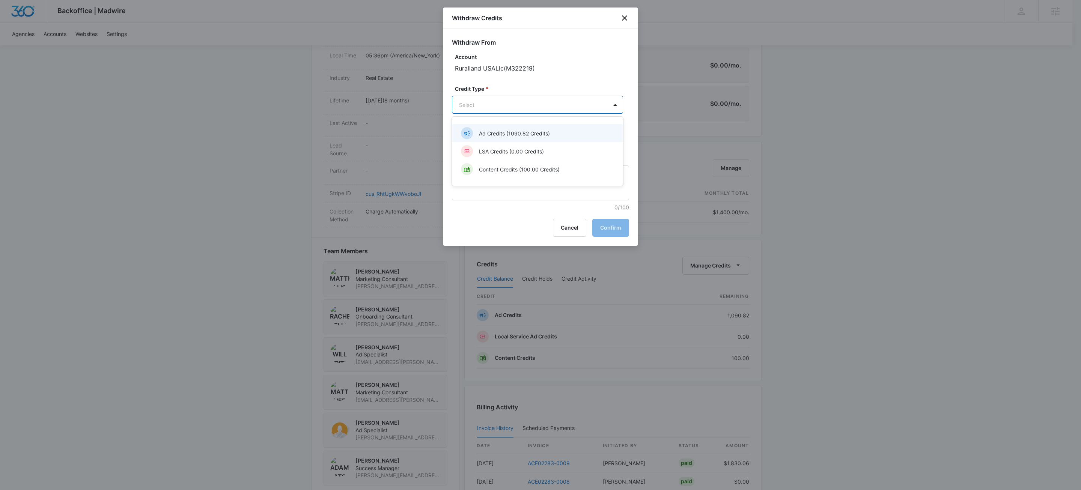
click at [497, 106] on body "Backoffice | Madwire Apps Settings KW Kait Weagraff kaitlyn.weagraff@madwire.co…" at bounding box center [540, 155] width 1081 height 990
click at [496, 133] on p "Ad Credits (1090.82 Credits)" at bounding box center [514, 133] width 71 height 8
click at [484, 138] on input "Amount *" at bounding box center [511, 140] width 118 height 18
type input "400"
click at [518, 195] on textarea "Memo" at bounding box center [540, 183] width 177 height 35
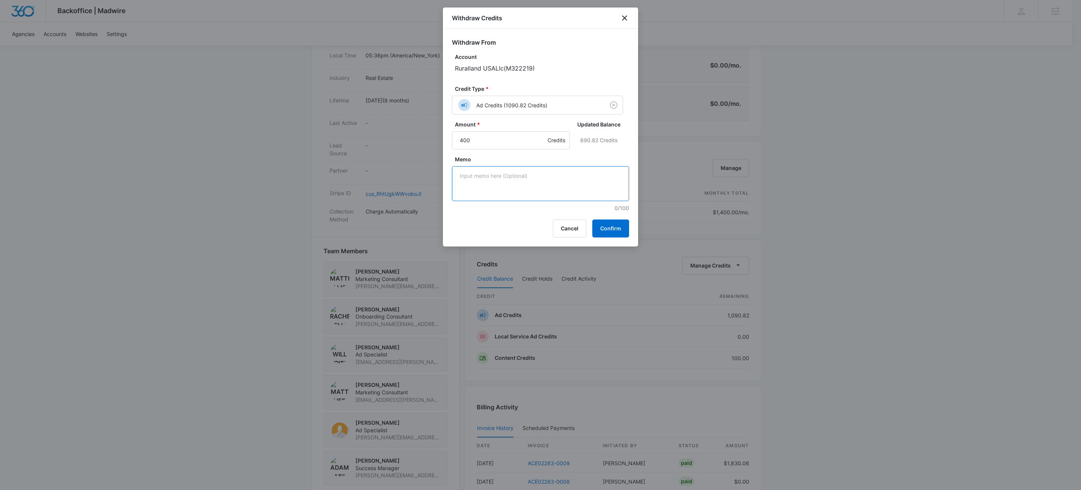
paste textarea "Moving to creative bank."
type textarea "Moving to creative bank."
click at [620, 229] on button "Confirm" at bounding box center [610, 229] width 37 height 18
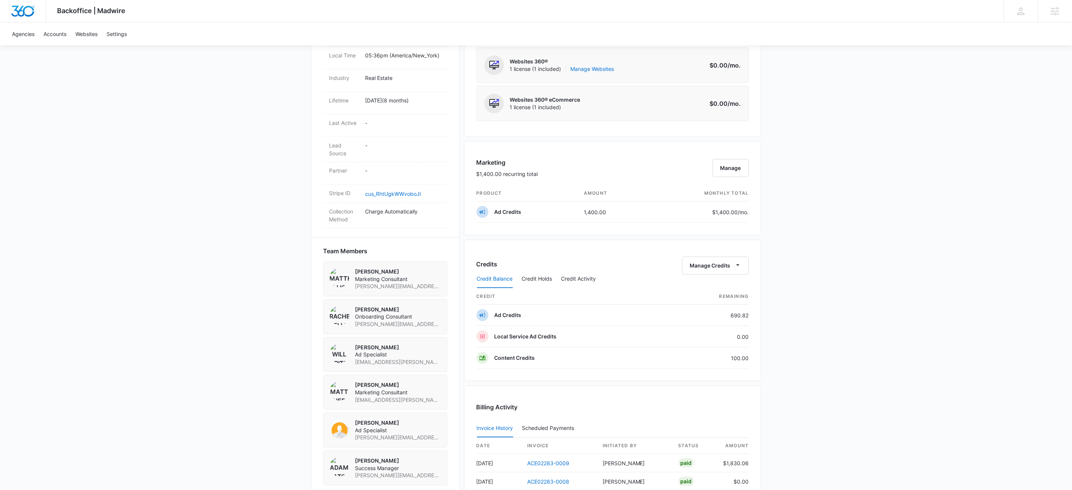
click at [905, 331] on div "Backoffice | Madwire Apps Settings KW Kait Weagraff kaitlyn.weagraff@madwire.co…" at bounding box center [536, 155] width 1072 height 990
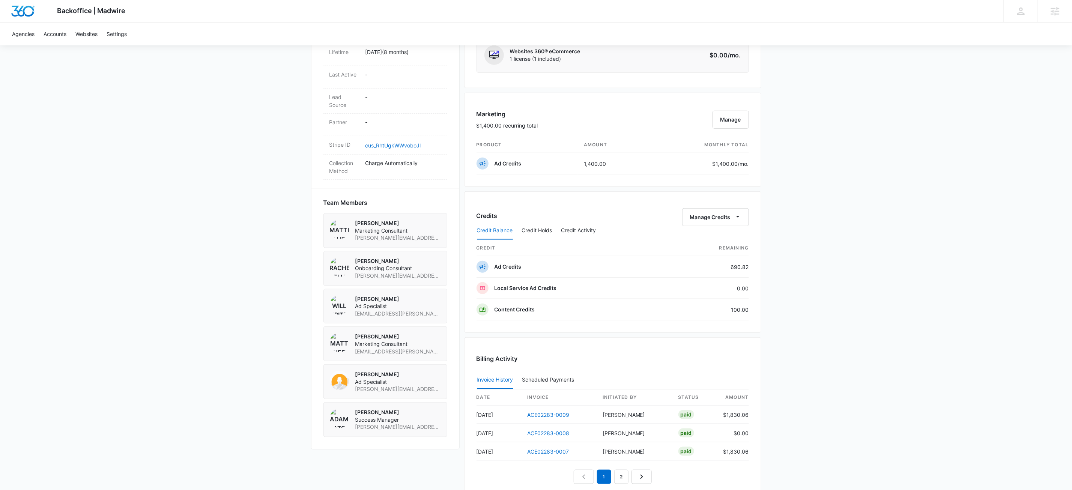
scroll to position [505, 0]
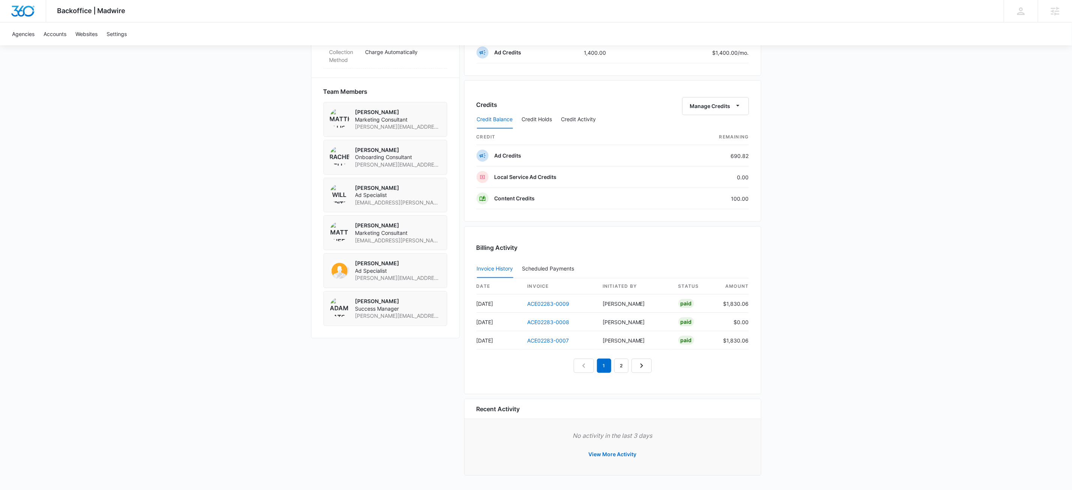
click at [582, 117] on button "Credit Activity" at bounding box center [578, 120] width 35 height 18
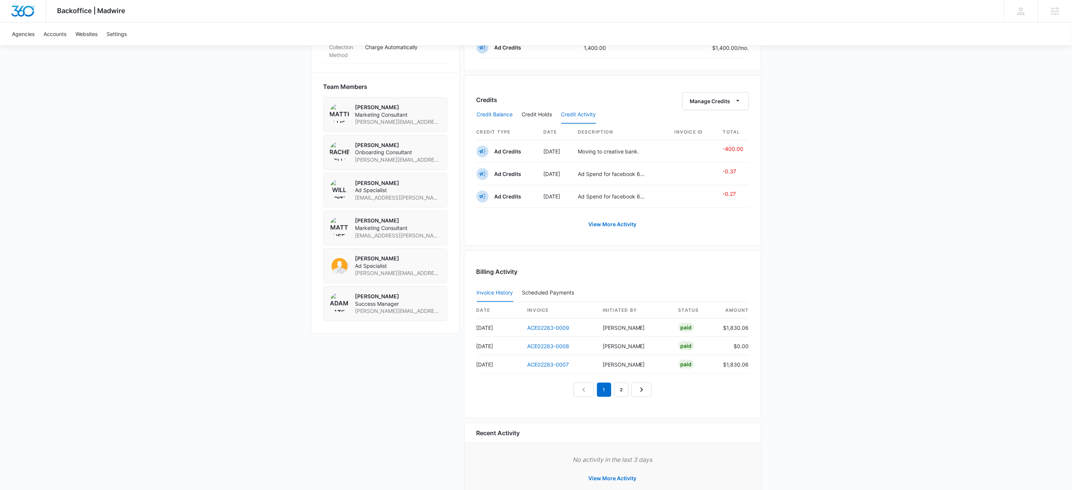
click at [491, 116] on button "Credit Balance" at bounding box center [495, 115] width 36 height 18
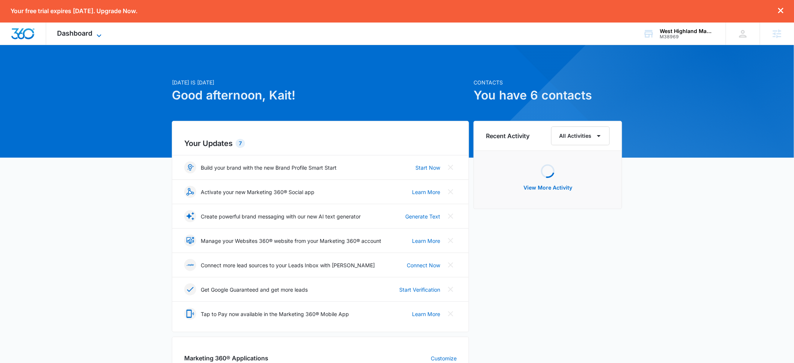
click at [98, 35] on icon at bounding box center [99, 35] width 5 height 3
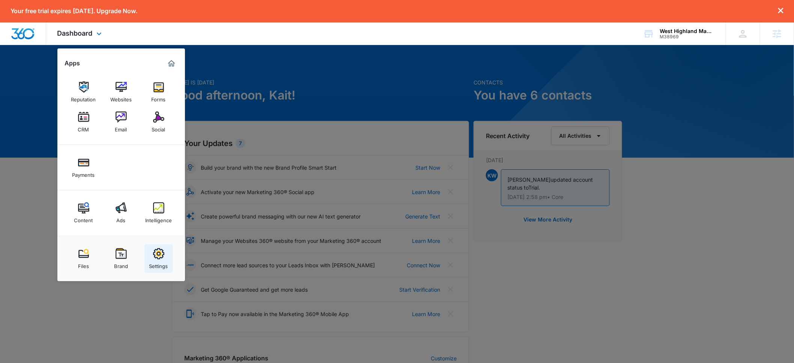
click at [165, 257] on link "Settings" at bounding box center [158, 258] width 29 height 29
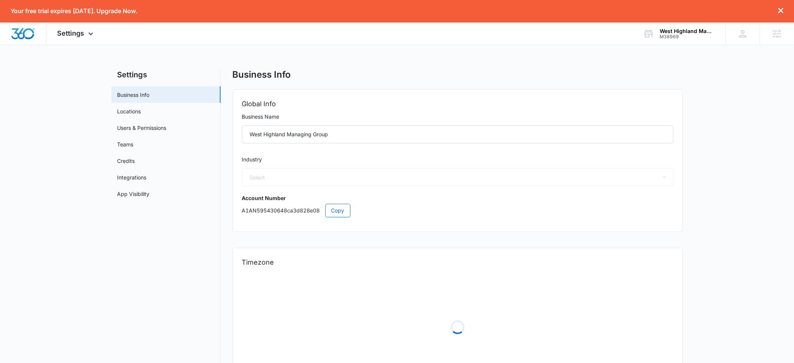
select select "52"
select select "US"
select select "America/[GEOGRAPHIC_DATA]"
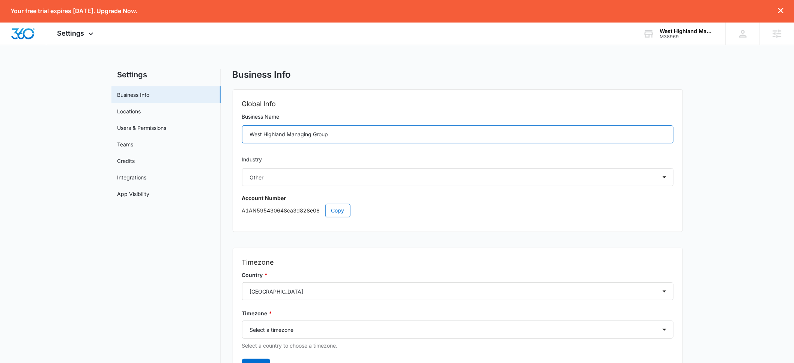
click at [388, 135] on input "West Highland Managing Group" at bounding box center [458, 134] width 432 height 18
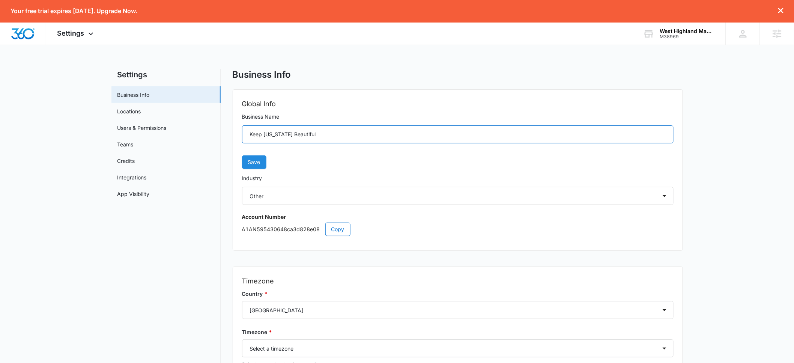
type input "Keep [US_STATE] Beautiful"
click at [256, 166] on span "Save" at bounding box center [254, 162] width 12 height 8
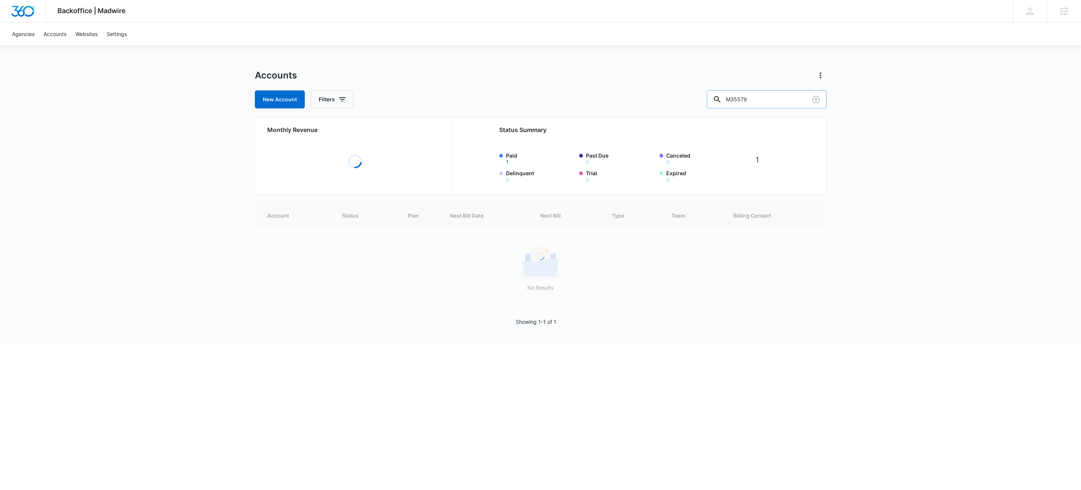
click at [784, 101] on input "M35579" at bounding box center [767, 99] width 120 height 18
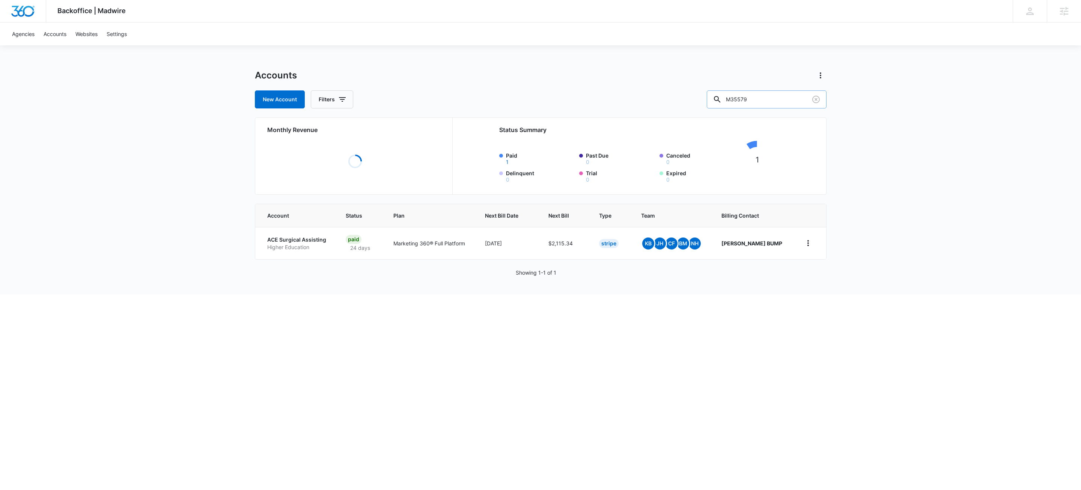
click at [784, 101] on input "M35579" at bounding box center [767, 99] width 120 height 18
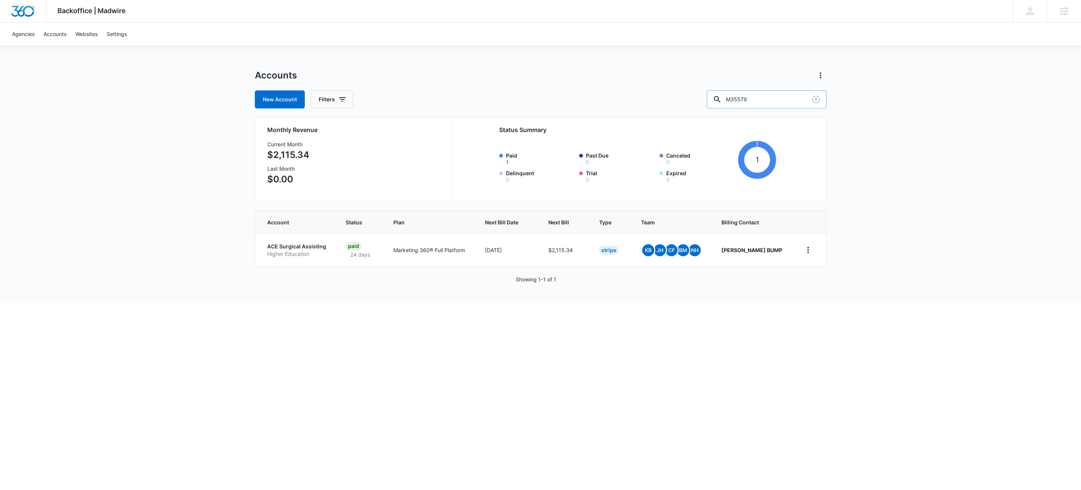
paste input "6736"
type input "M36736"
click at [289, 248] on p "PureBulk.com" at bounding box center [291, 247] width 48 height 8
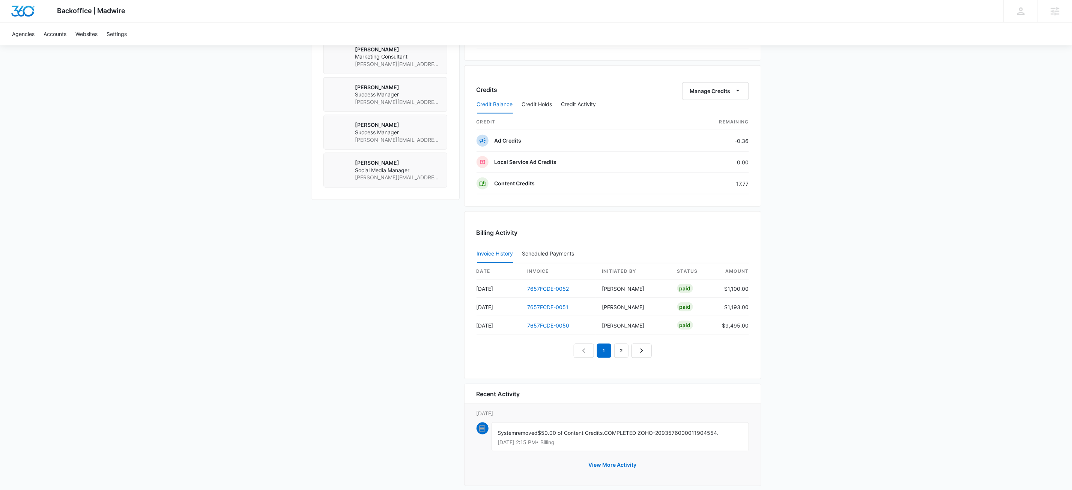
scroll to position [617, 0]
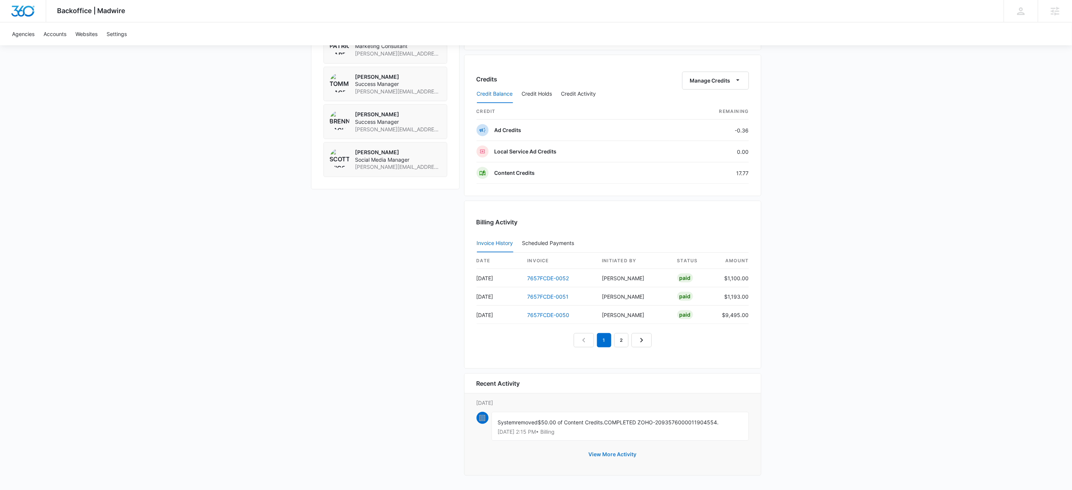
click at [604, 452] on button "View More Activity" at bounding box center [612, 454] width 63 height 18
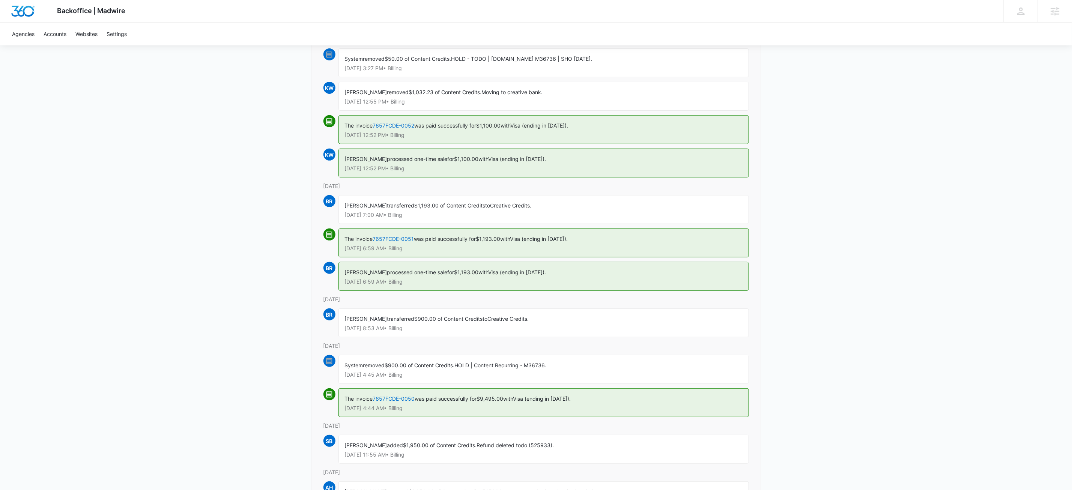
scroll to position [138, 0]
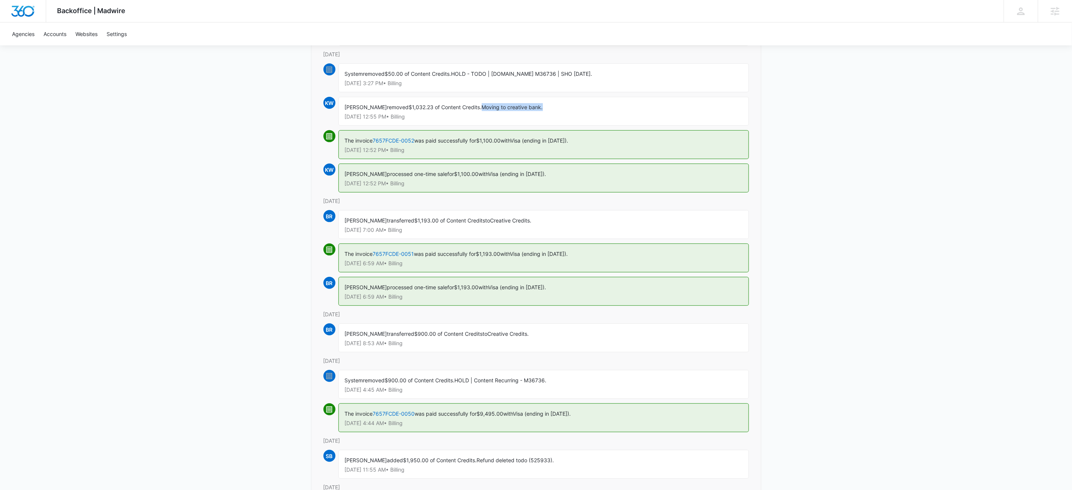
drag, startPoint x: 478, startPoint y: 110, endPoint x: 541, endPoint y: 112, distance: 62.7
click at [541, 112] on div "Kait Weagraff removed $1,032.23 of Content Credits. Moving to creative bank. Se…" at bounding box center [544, 111] width 411 height 29
copy span "Moving to creative bank."
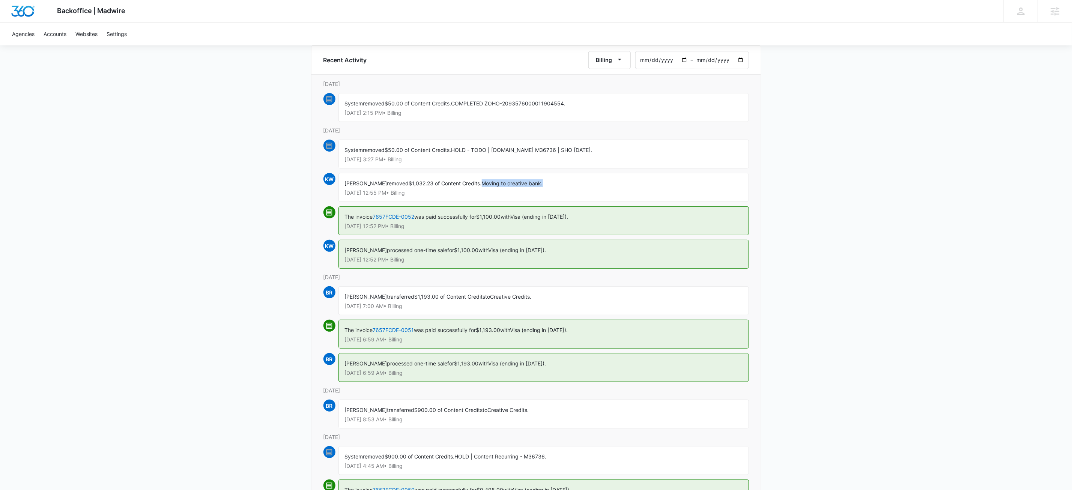
scroll to position [0, 0]
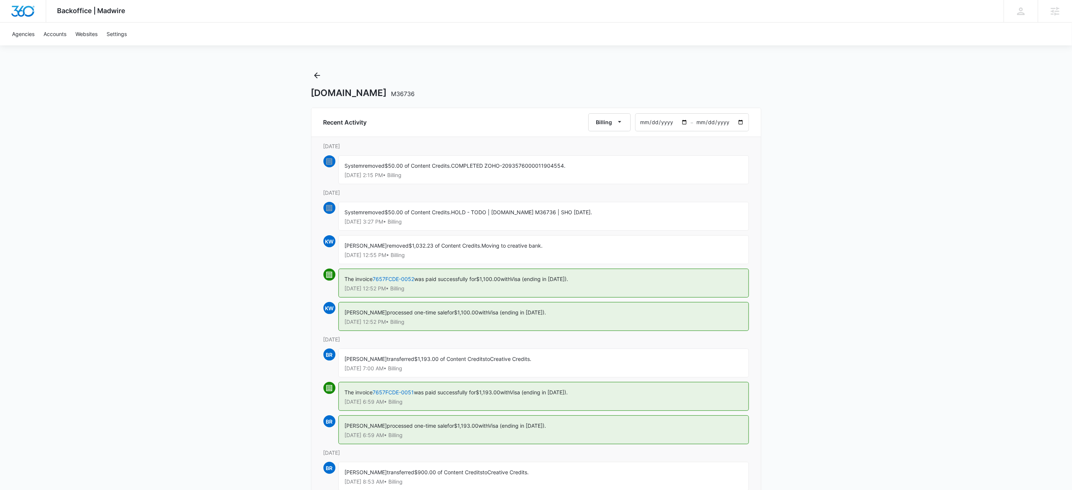
click at [501, 241] on div "Kait Weagraff removed $1,032.23 of Content Credits. Moving to creative bank. Se…" at bounding box center [544, 249] width 411 height 29
drag, startPoint x: 479, startPoint y: 247, endPoint x: 545, endPoint y: 252, distance: 66.3
click at [545, 252] on div "Kait Weagraff removed $1,032.23 of Content Credits. Moving to creative bank. Se…" at bounding box center [544, 249] width 411 height 29
copy span "Moving to creative bank."
click at [319, 74] on icon "Back" at bounding box center [317, 75] width 9 height 9
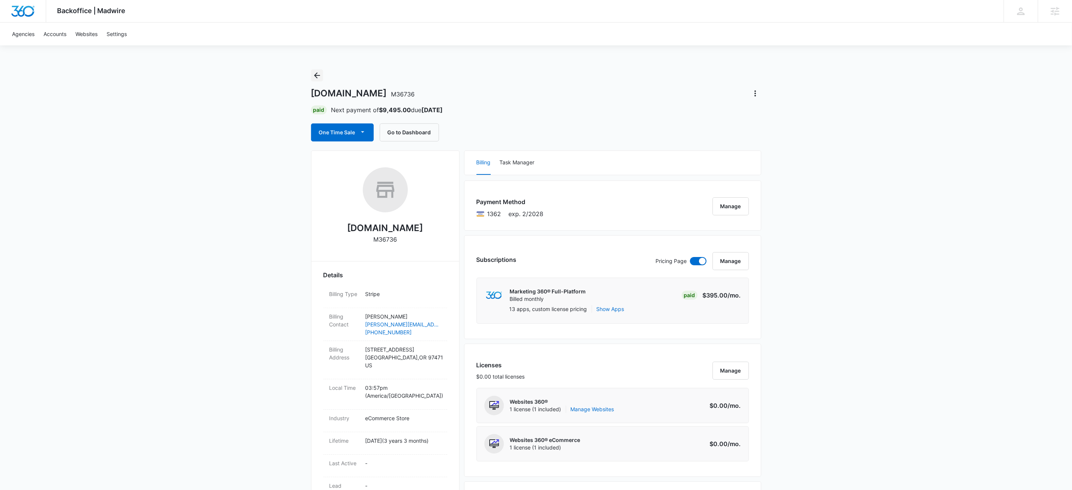
click at [319, 74] on icon "Back" at bounding box center [317, 75] width 9 height 9
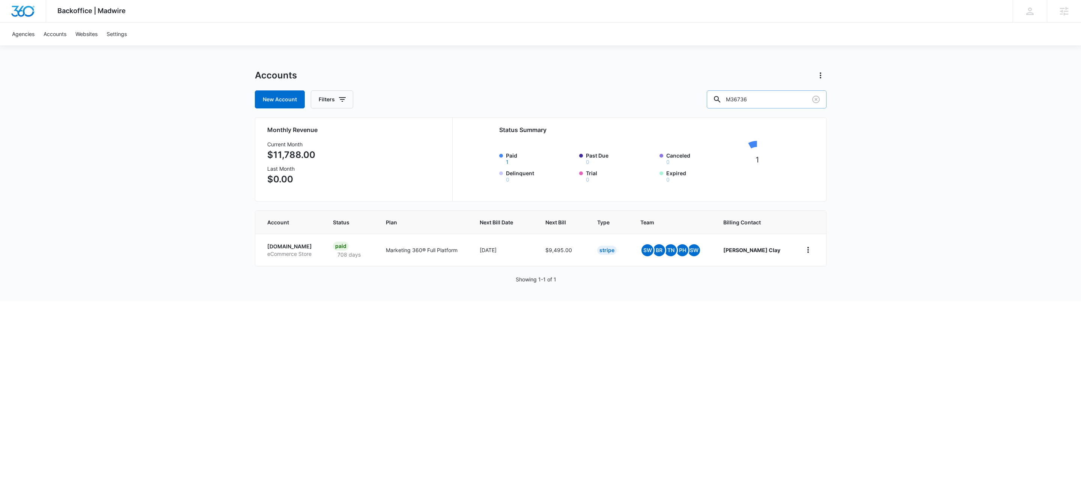
click at [787, 99] on input "M36736" at bounding box center [767, 99] width 120 height 18
paste input "9743"
type input "M9743"
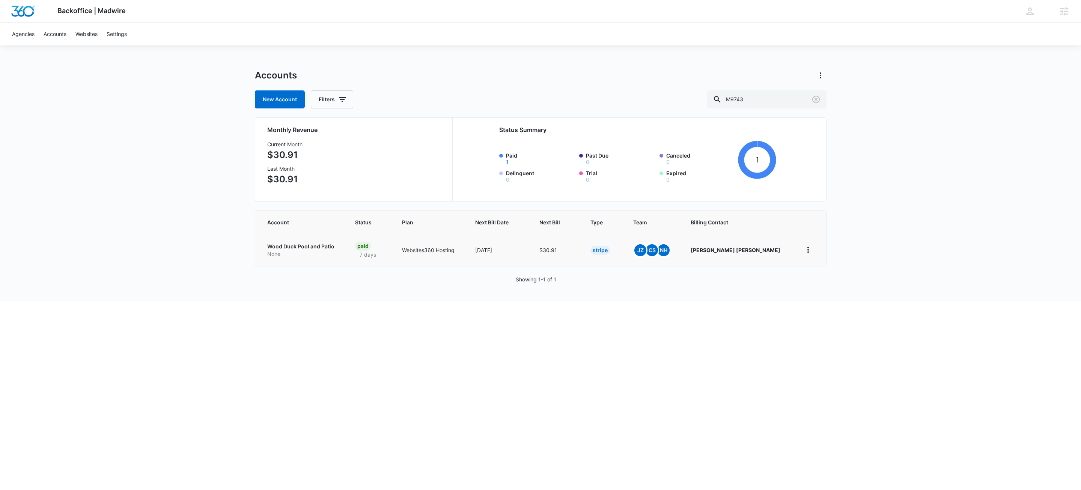
click at [313, 249] on p "Wood Duck Pool and Patio" at bounding box center [302, 247] width 70 height 8
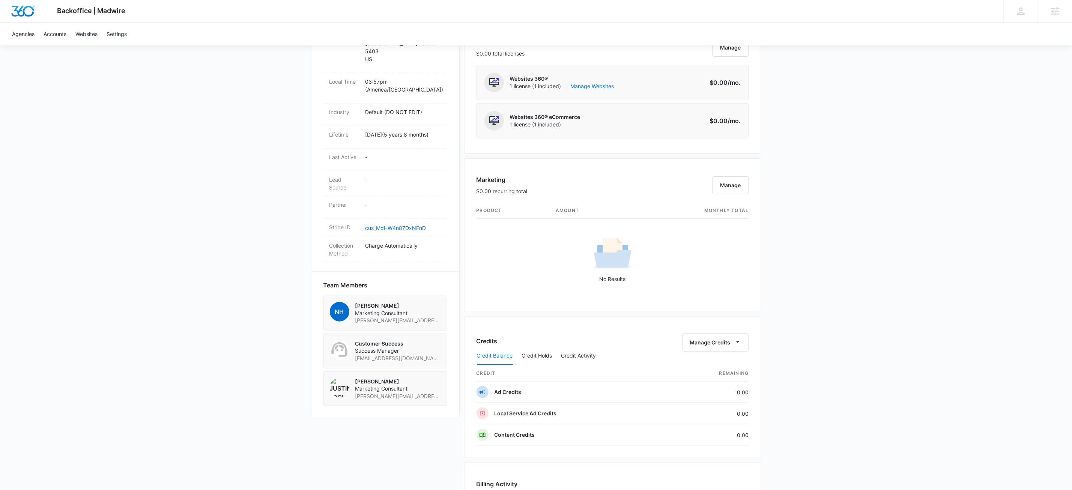
scroll to position [564, 0]
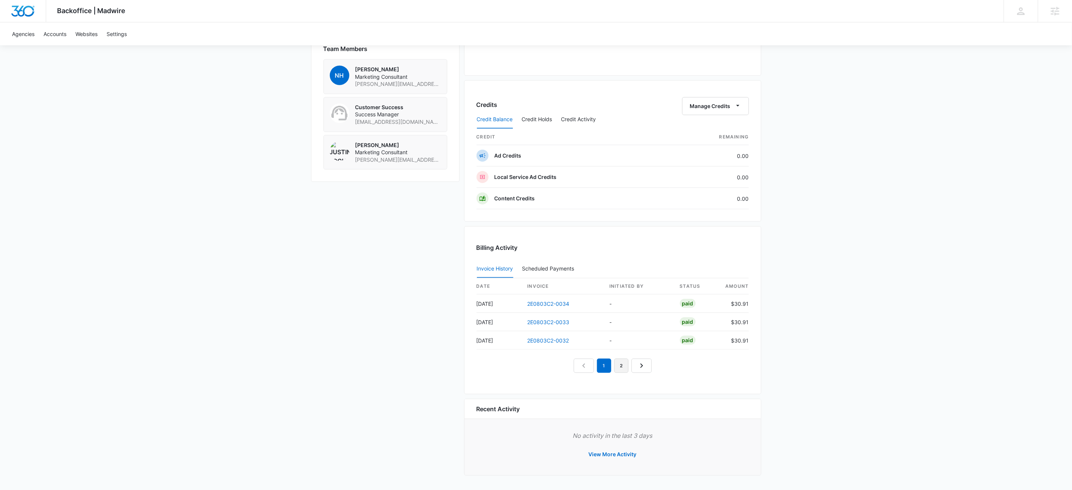
click at [622, 370] on link "2" at bounding box center [621, 366] width 14 height 14
click at [630, 365] on link "3" at bounding box center [630, 366] width 14 height 14
click at [637, 366] on link "4" at bounding box center [639, 366] width 14 height 14
click at [645, 366] on link "5" at bounding box center [647, 366] width 14 height 14
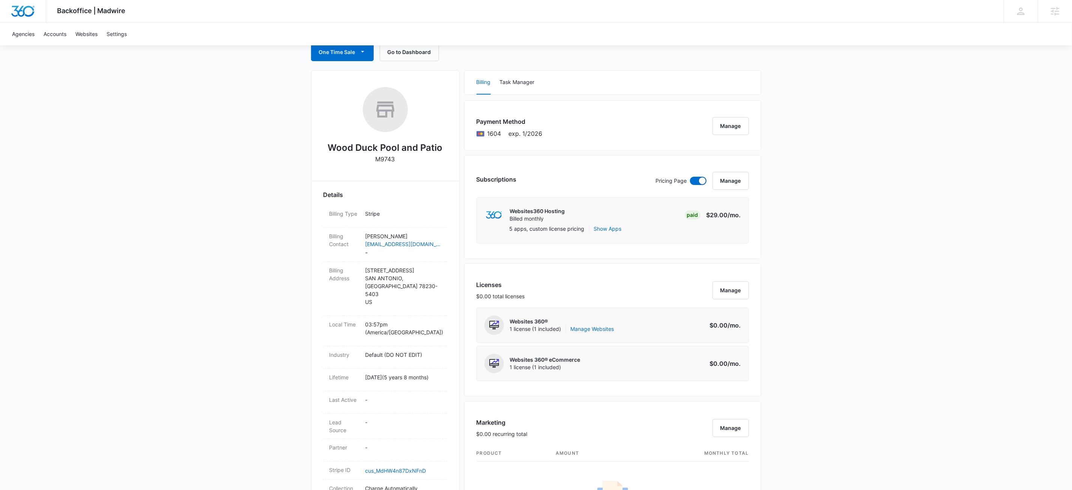
scroll to position [0, 0]
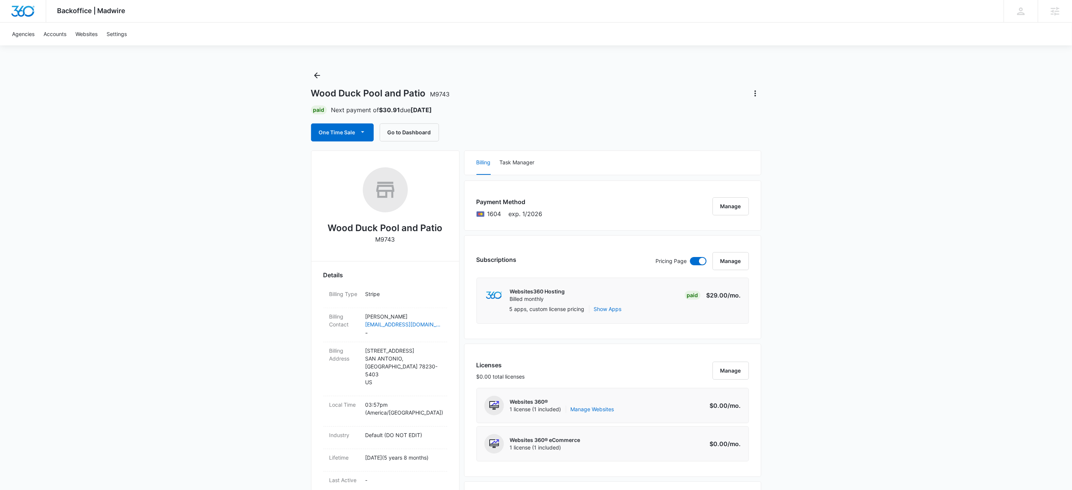
click at [384, 236] on p "M9743" at bounding box center [386, 239] width 20 height 9
copy p "M9743"
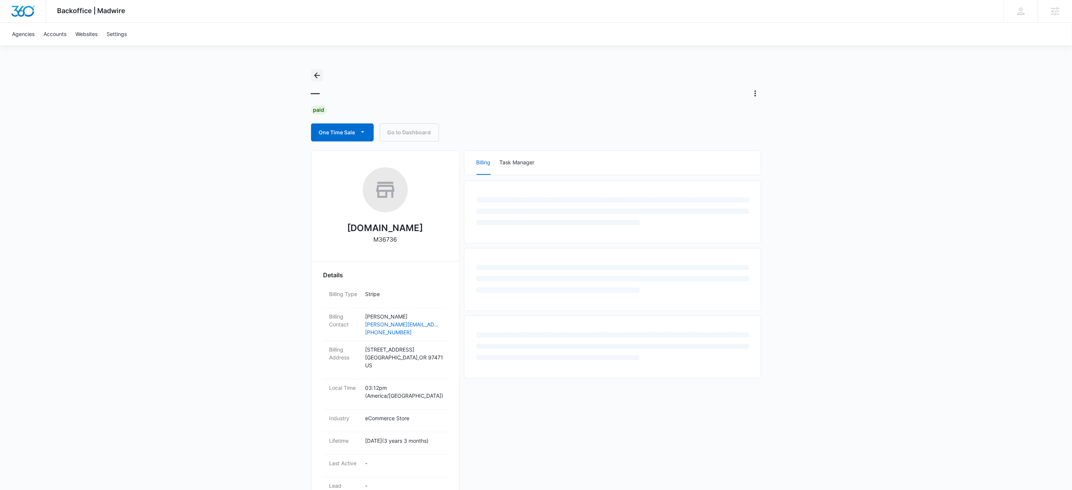
click at [312, 77] on div "Backoffice | Madwire Apps Settings KW Kait Weagraff [EMAIL_ADDRESS][PERSON_NAME…" at bounding box center [536, 327] width 1072 height 655
click at [315, 76] on icon "Back" at bounding box center [317, 75] width 9 height 9
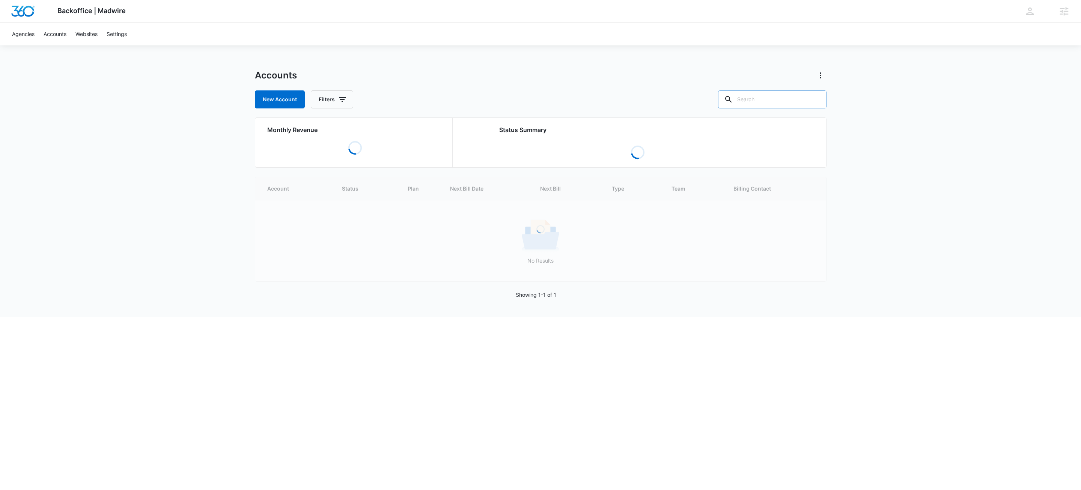
click at [785, 96] on input "text" at bounding box center [772, 99] width 108 height 18
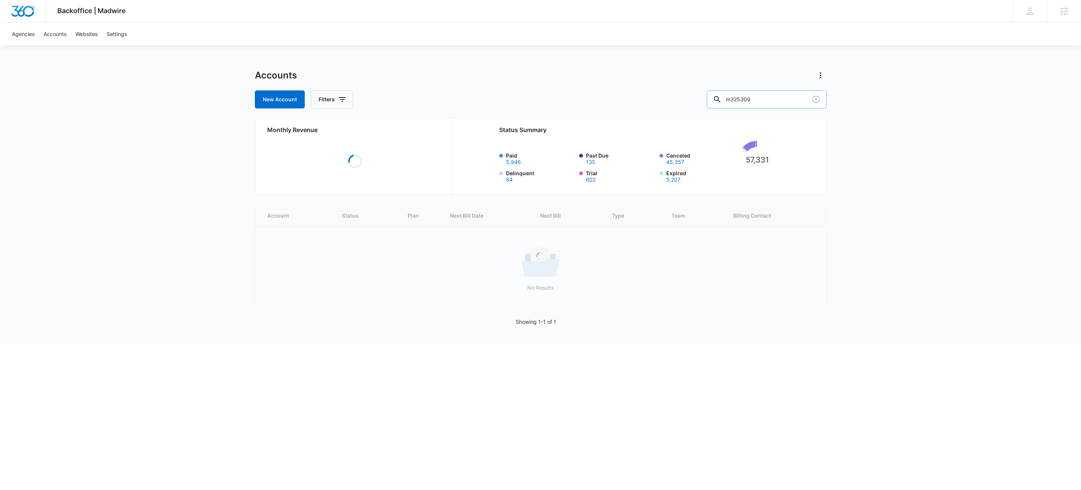
type input "m325309"
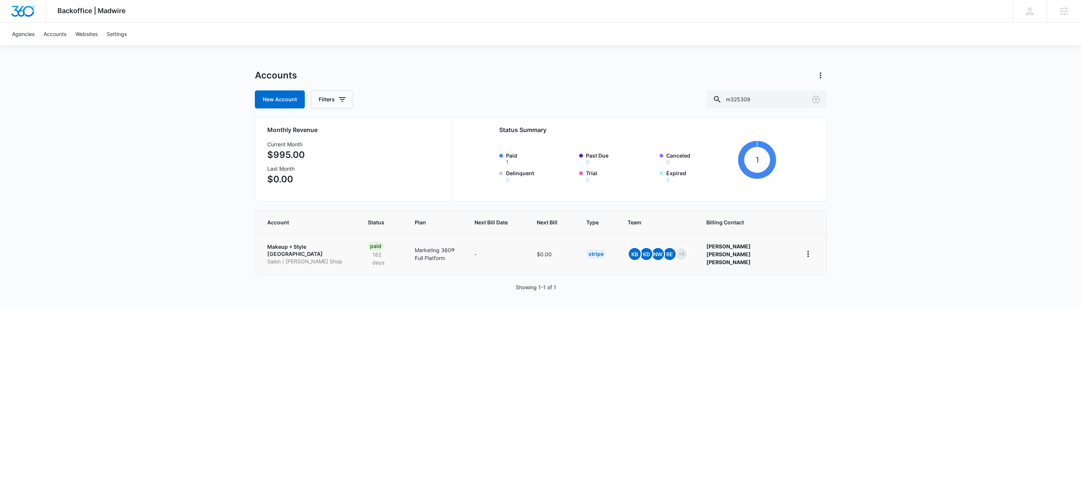
click at [319, 244] on p "Makeup + Style San Diego" at bounding box center [308, 250] width 83 height 15
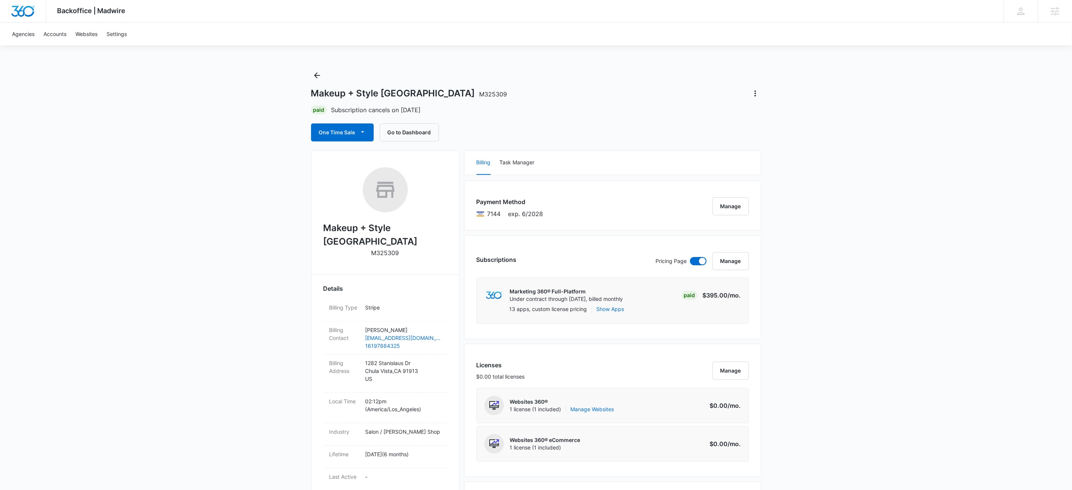
click at [667, 81] on div "Makeup + Style San Diego M325309 Paid Subscription cancels on Oct 9 One Time Sa…" at bounding box center [536, 105] width 450 height 72
click at [754, 99] on div "Makeup + Style San Diego M325309 Paid Subscription cancels on Oct 9 One Time Sa…" at bounding box center [536, 105] width 450 height 72
click at [756, 95] on icon "Actions" at bounding box center [755, 93] width 9 height 9
click at [785, 112] on div "Undo Cancellation" at bounding box center [781, 114] width 45 height 5
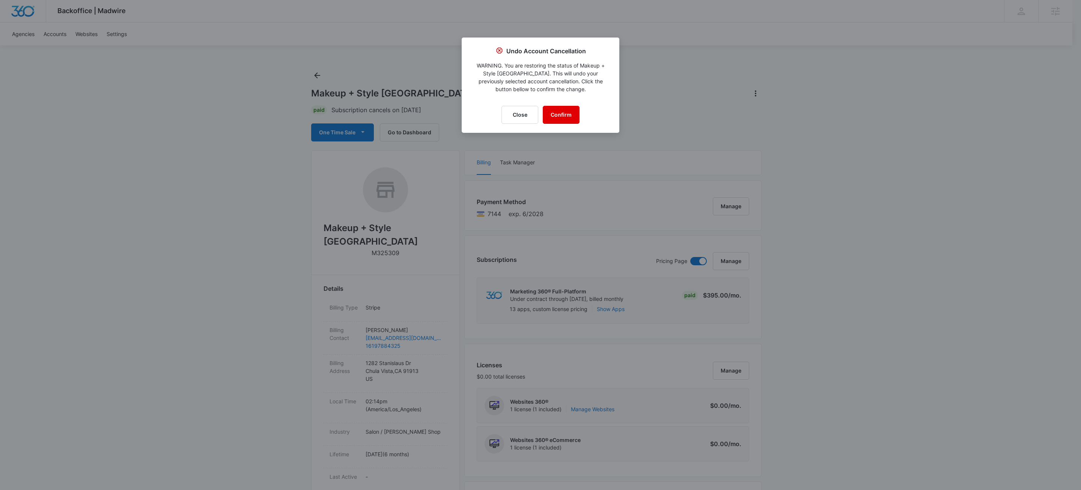
click at [569, 113] on button "Confirm" at bounding box center [561, 115] width 37 height 18
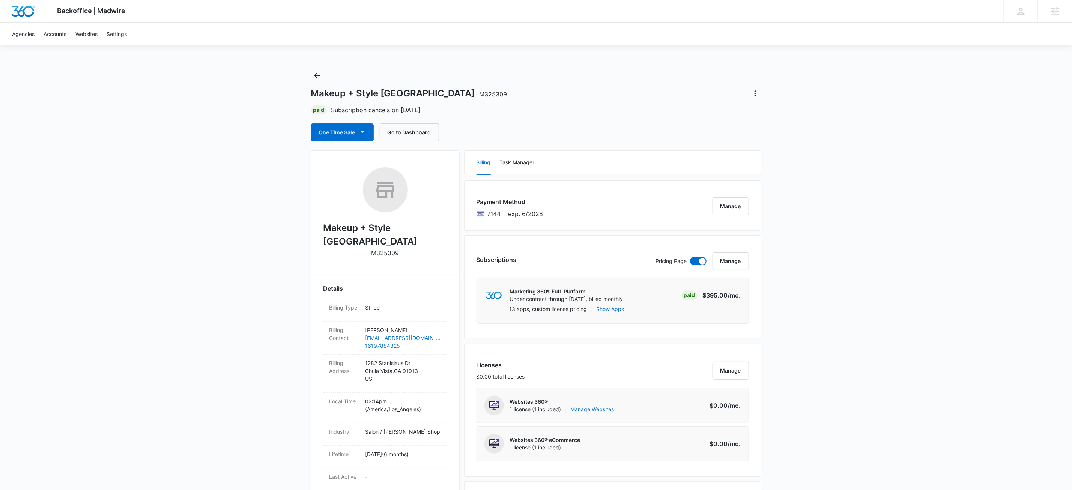
click at [712, 112] on div "Paid Subscription cancels on Oct 9" at bounding box center [536, 109] width 450 height 9
click at [753, 99] on button "Actions" at bounding box center [755, 93] width 12 height 12
click at [763, 114] on div "Undo Cancellation" at bounding box center [781, 114] width 45 height 5
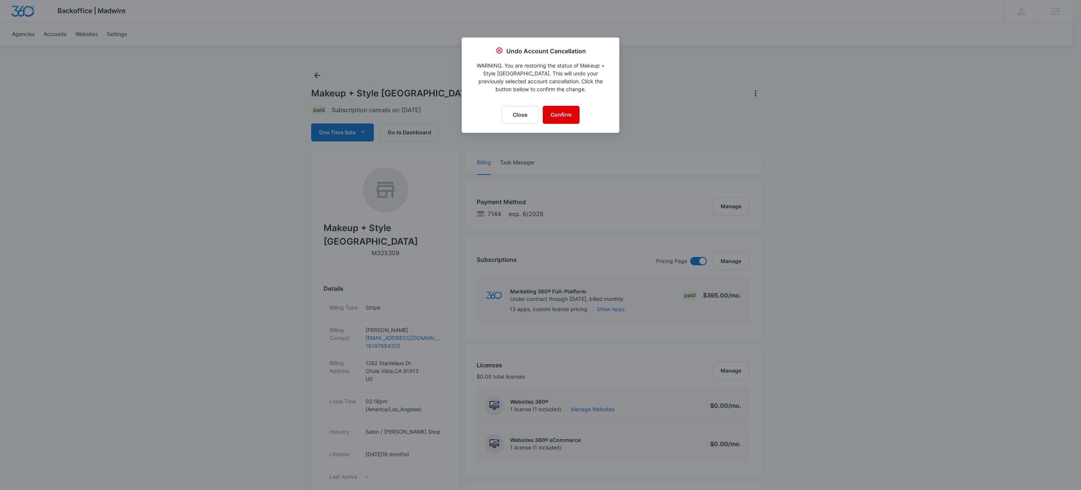
click at [556, 114] on button "Confirm" at bounding box center [561, 115] width 37 height 18
click at [527, 112] on button "Close" at bounding box center [519, 115] width 37 height 18
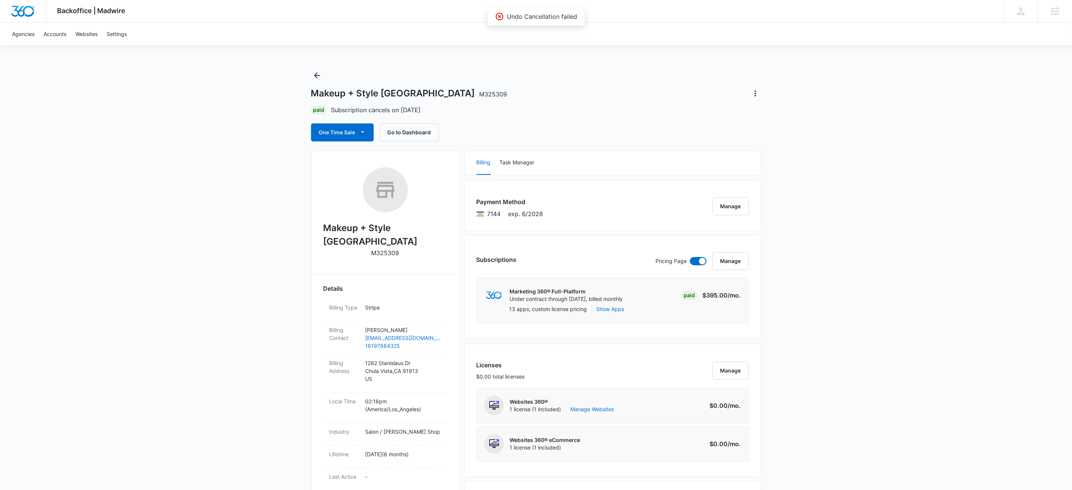
click at [616, 127] on div "One Time Sale Go to Dashboard" at bounding box center [536, 132] width 450 height 18
click at [740, 262] on button "Manage" at bounding box center [731, 261] width 36 height 18
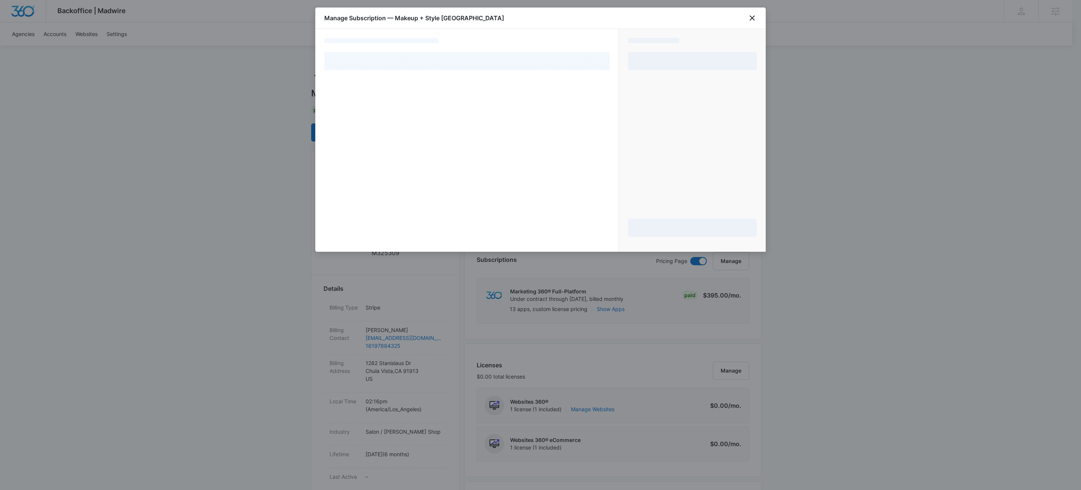
select select "pm_1RC5tsA4n8RTgNjUdCxzYRRV"
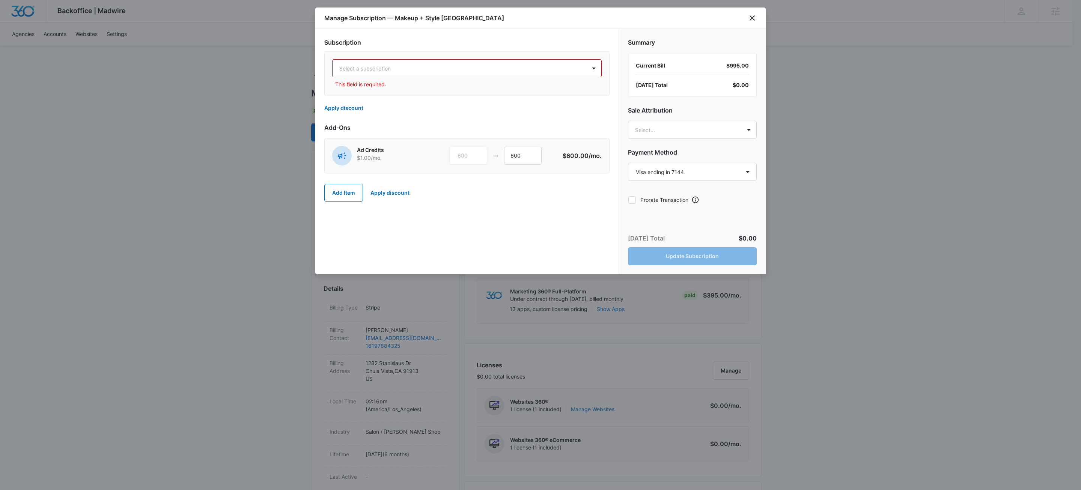
click at [537, 62] on div "Select a subscription" at bounding box center [460, 68] width 254 height 17
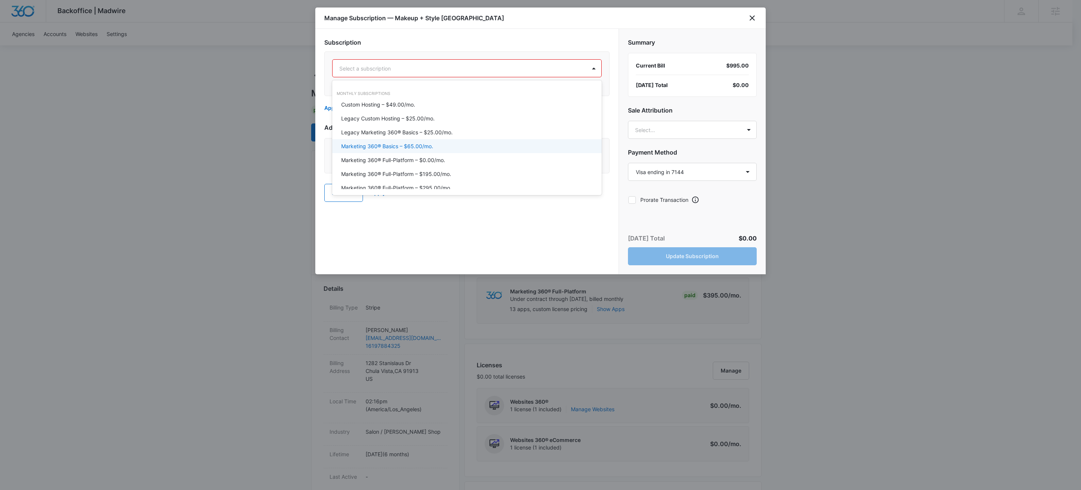
click at [438, 149] on div "Marketing 360® Basics – $65.00/mo." at bounding box center [466, 146] width 250 height 8
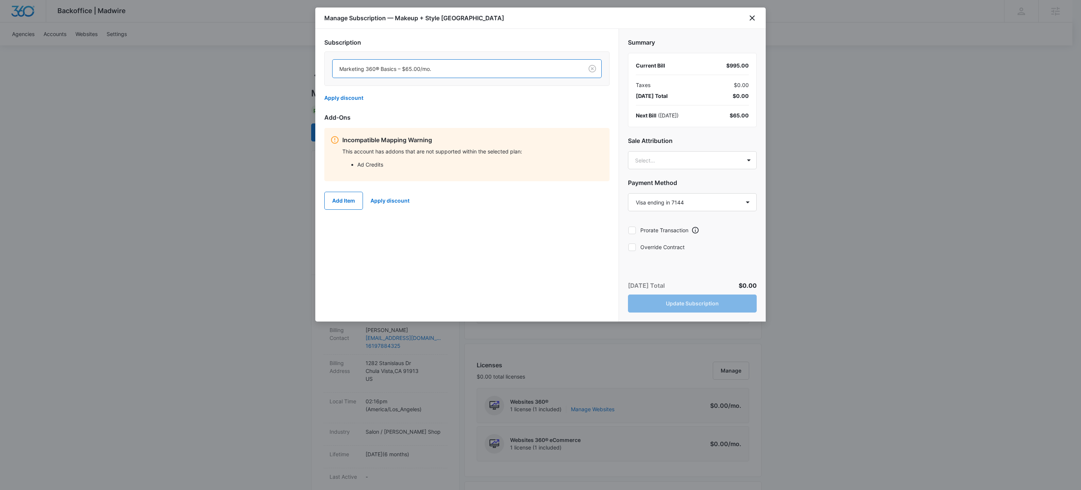
click at [634, 250] on icon at bounding box center [632, 247] width 7 height 7
click at [628, 247] on input "Override Contract" at bounding box center [628, 247] width 0 height 0
checkbox input "true"
click at [521, 226] on div "Subscription Marketing 360® Basics – $65.00/mo. Apply discount Add-Ons Incompat…" at bounding box center [466, 175] width 303 height 293
click at [691, 309] on button "Update Subscription" at bounding box center [692, 304] width 129 height 18
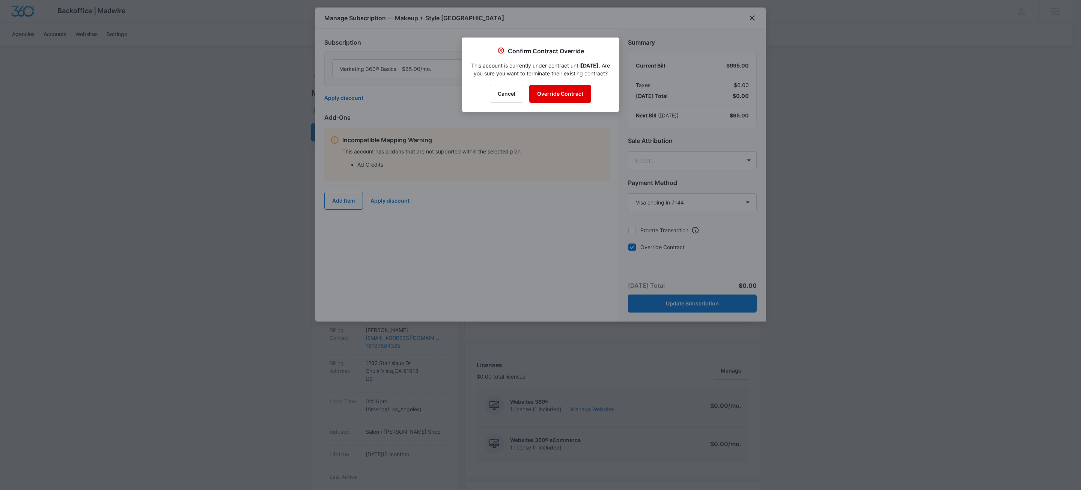
click at [556, 92] on button "Override Contract" at bounding box center [560, 94] width 62 height 18
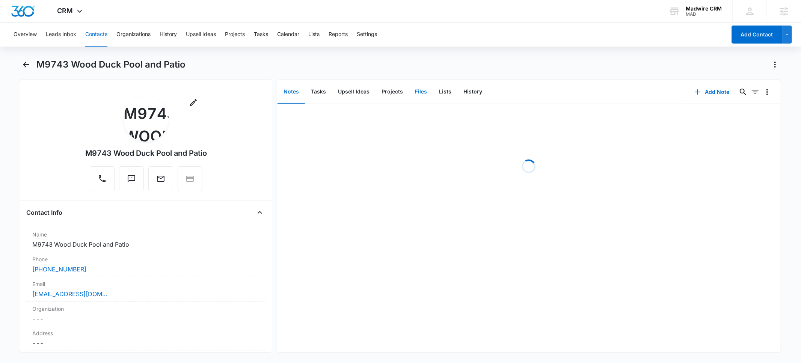
click at [422, 93] on button "Files" at bounding box center [421, 91] width 24 height 23
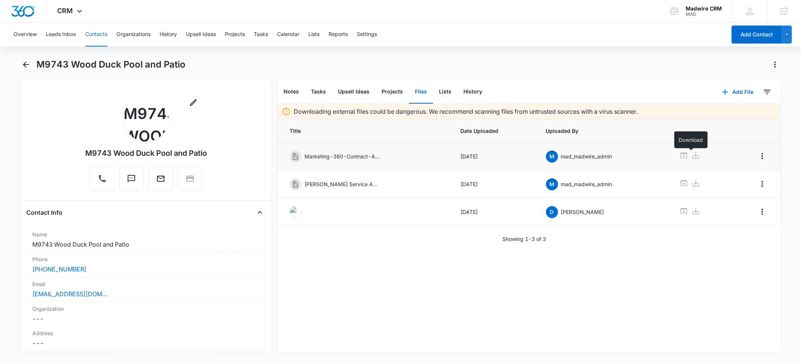
click at [692, 157] on icon at bounding box center [695, 155] width 9 height 9
